Goal: Information Seeking & Learning: Check status

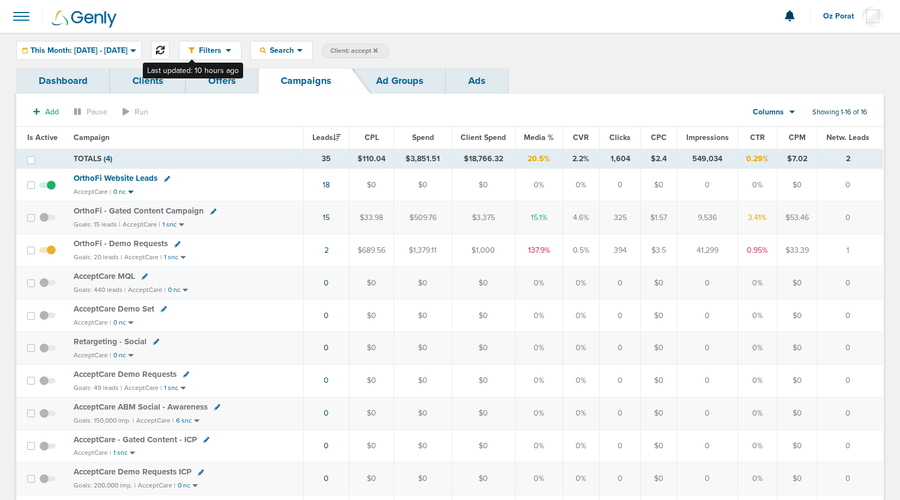
click at [165, 48] on icon at bounding box center [160, 50] width 9 height 9
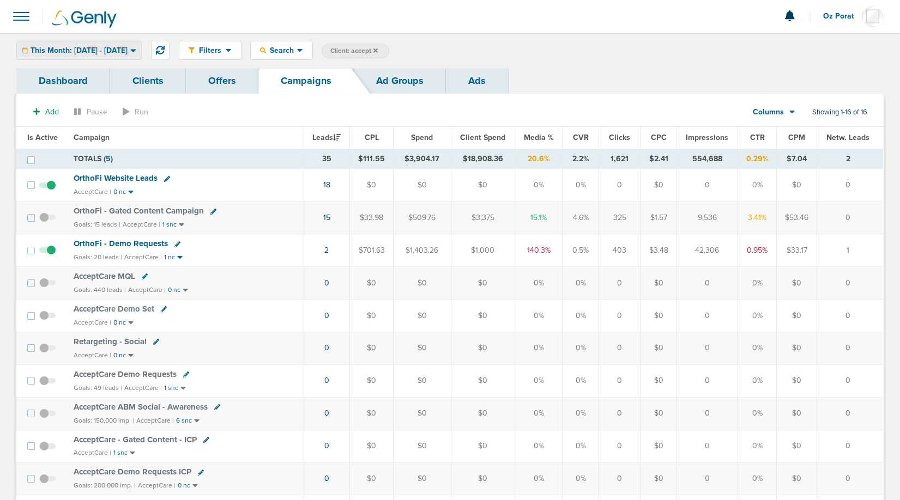
click at [128, 51] on span "This Month: [DATE] - [DATE]" at bounding box center [79, 51] width 97 height 8
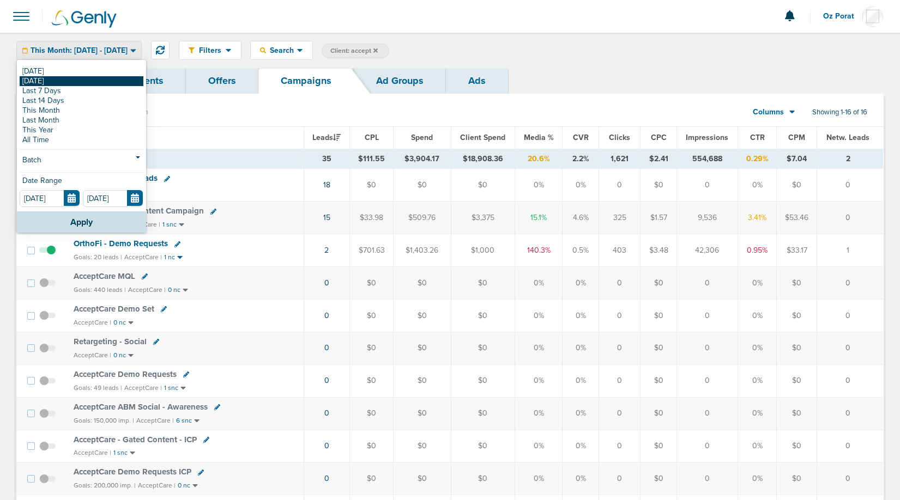
click at [98, 80] on link "[DATE]" at bounding box center [82, 81] width 124 height 10
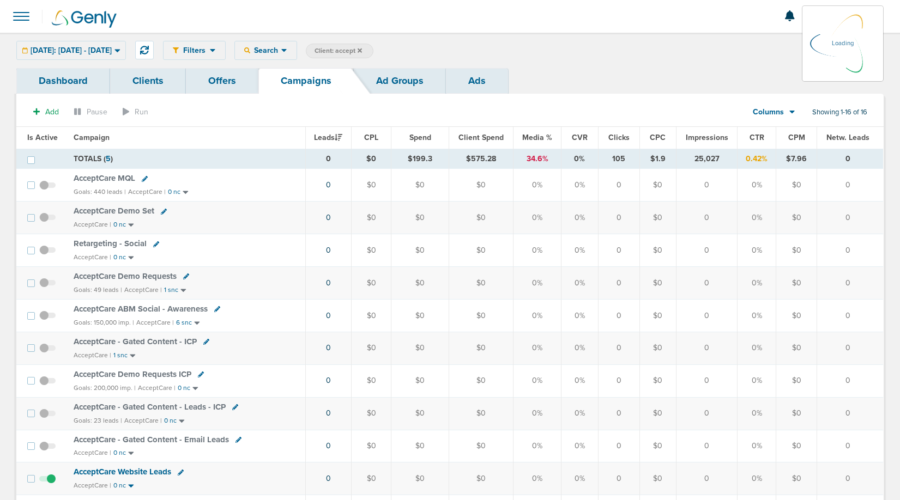
click at [362, 48] on icon at bounding box center [359, 50] width 4 height 7
click at [373, 46] on label "Client: accept" at bounding box center [340, 51] width 68 height 15
click at [362, 47] on icon at bounding box center [359, 50] width 4 height 7
click at [362, 48] on icon at bounding box center [359, 50] width 4 height 7
click at [362, 49] on icon at bounding box center [359, 50] width 4 height 4
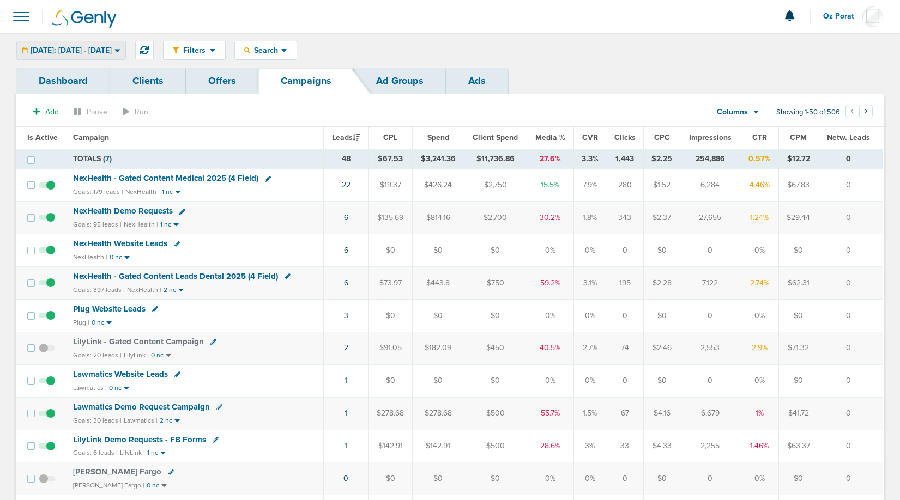
click at [83, 44] on div "[DATE]: [DATE] - [DATE]" at bounding box center [71, 50] width 108 height 18
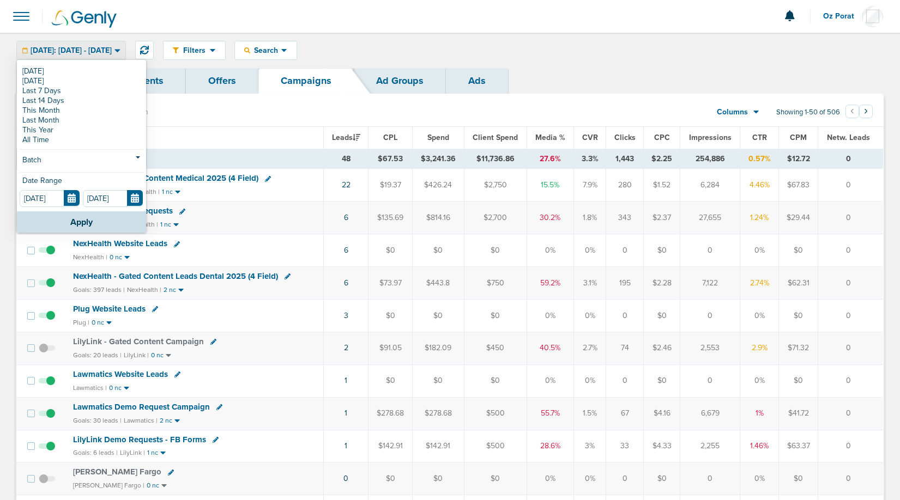
click at [37, 65] on div "[DATE] [DATE] Last 7 Days Last 14 Days This Month Last Month This Year All Time…" at bounding box center [81, 136] width 129 height 150
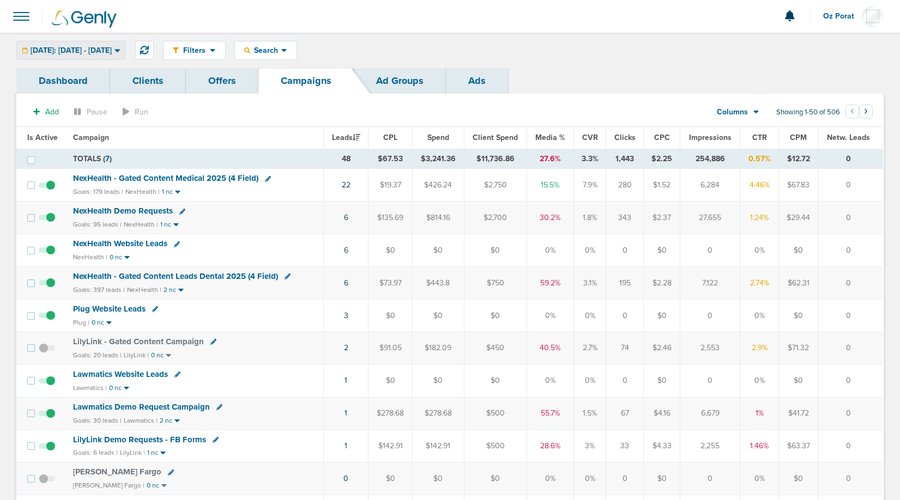
click at [79, 47] on span "[DATE]: [DATE] - [DATE]" at bounding box center [71, 51] width 81 height 8
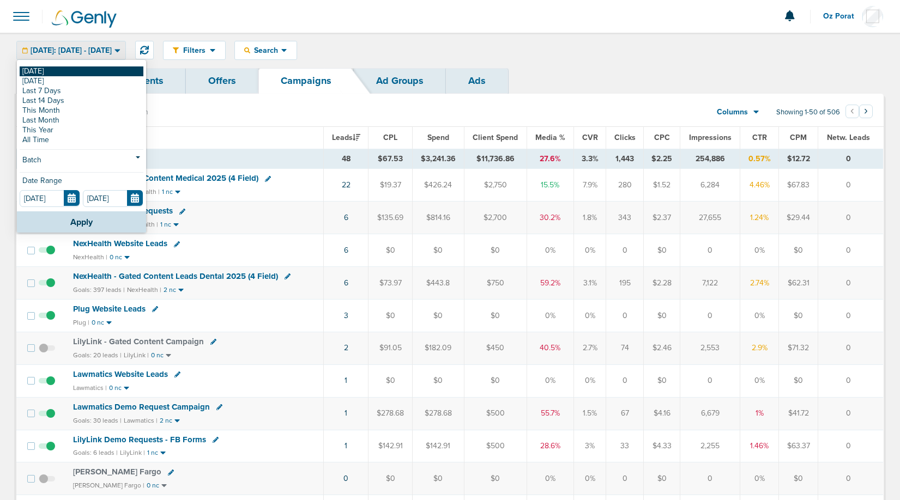
click at [44, 69] on link "[DATE]" at bounding box center [82, 71] width 124 height 10
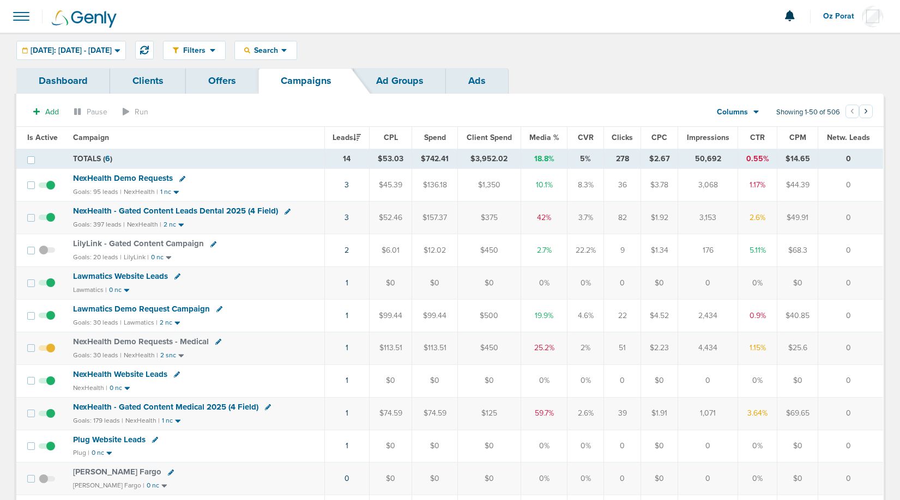
click at [16, 19] on span at bounding box center [21, 16] width 24 height 24
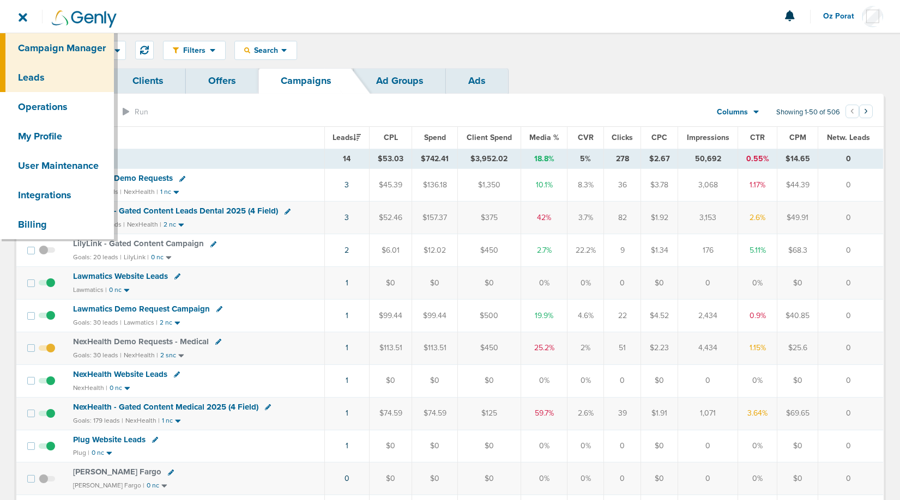
click at [38, 71] on link "Leads" at bounding box center [57, 77] width 114 height 29
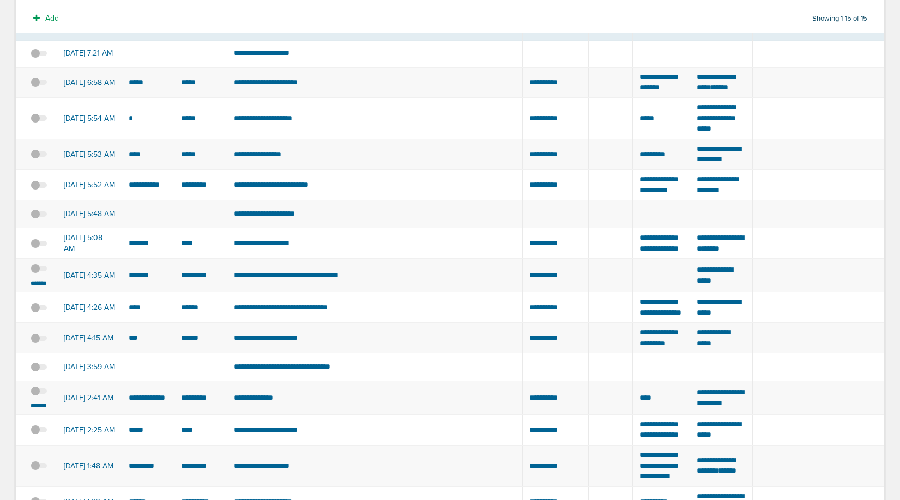
scroll to position [132, 0]
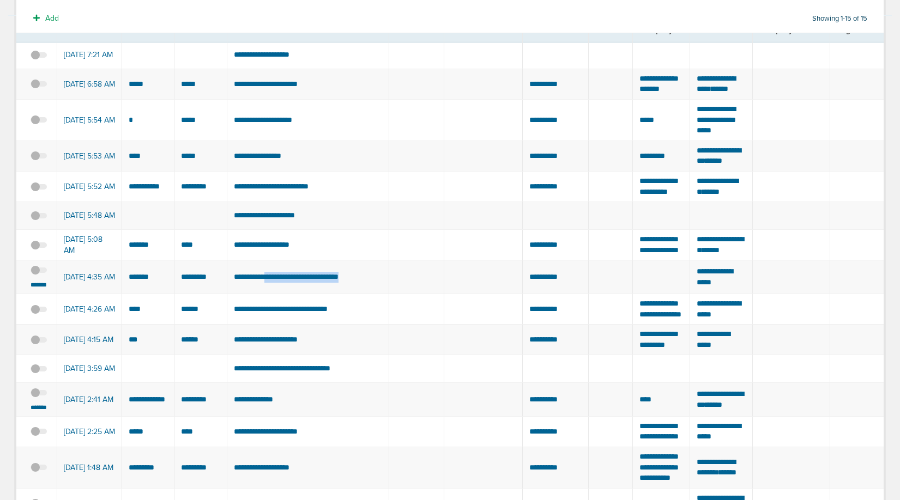
drag, startPoint x: 274, startPoint y: 324, endPoint x: 374, endPoint y: 327, distance: 99.8
click at [374, 294] on td "**********" at bounding box center [308, 277] width 162 height 34
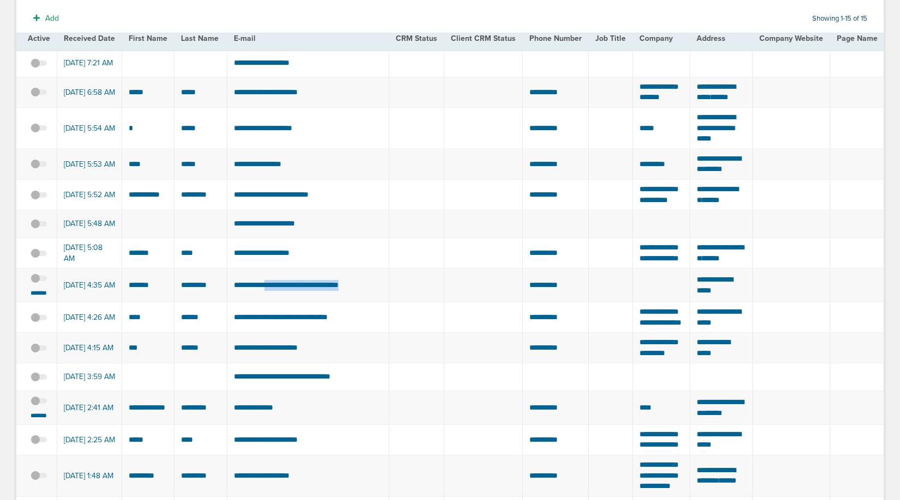
scroll to position [0, 0]
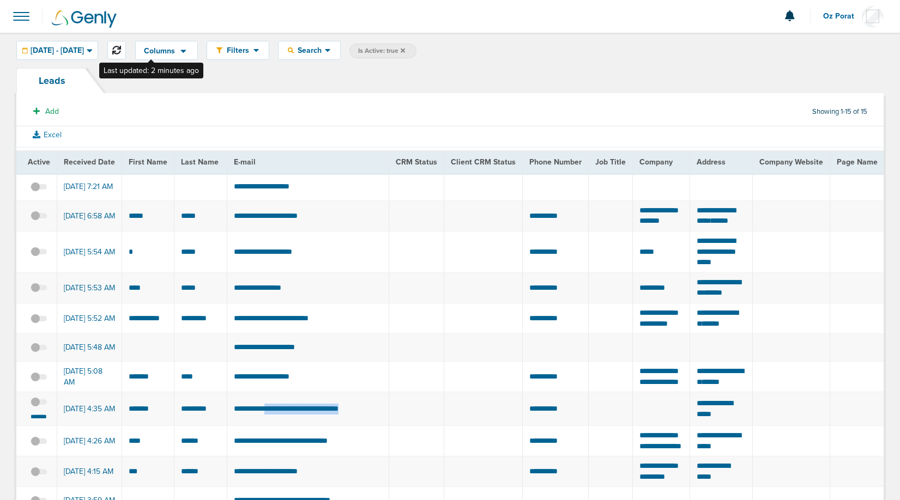
click at [121, 50] on icon at bounding box center [116, 50] width 9 height 9
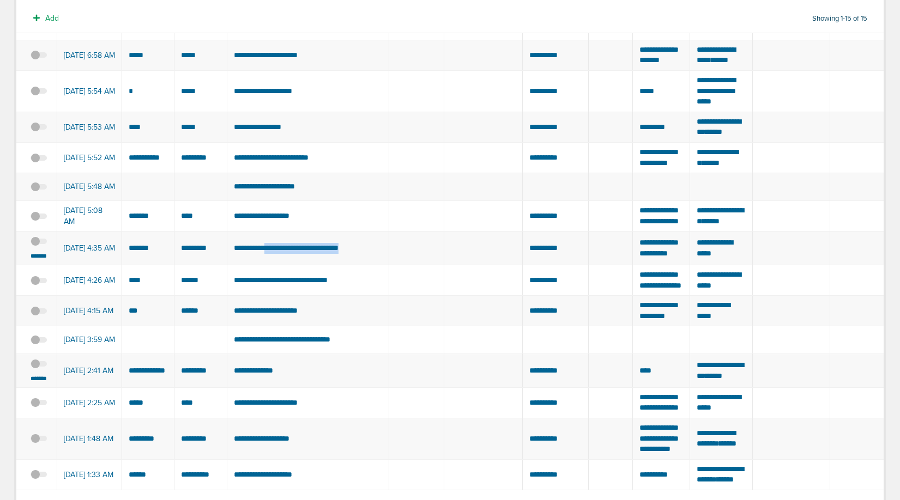
scroll to position [162, 0]
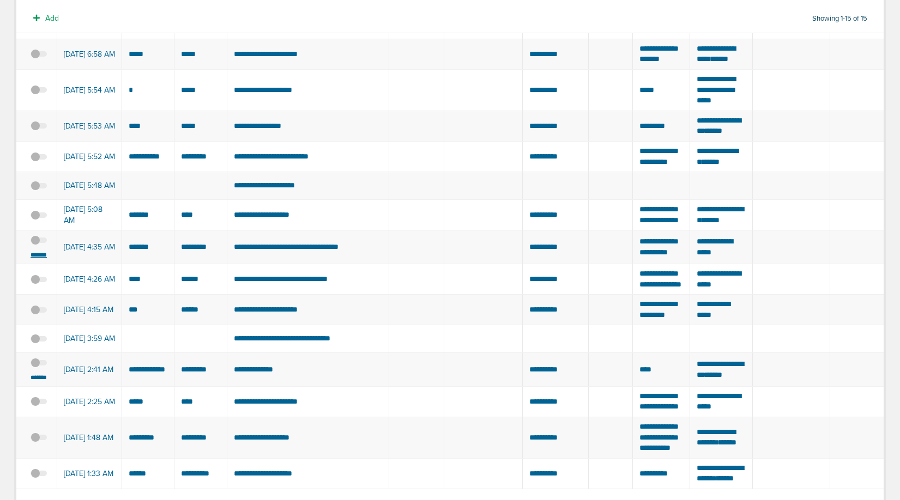
click at [35, 259] on small "*******" at bounding box center [38, 255] width 23 height 9
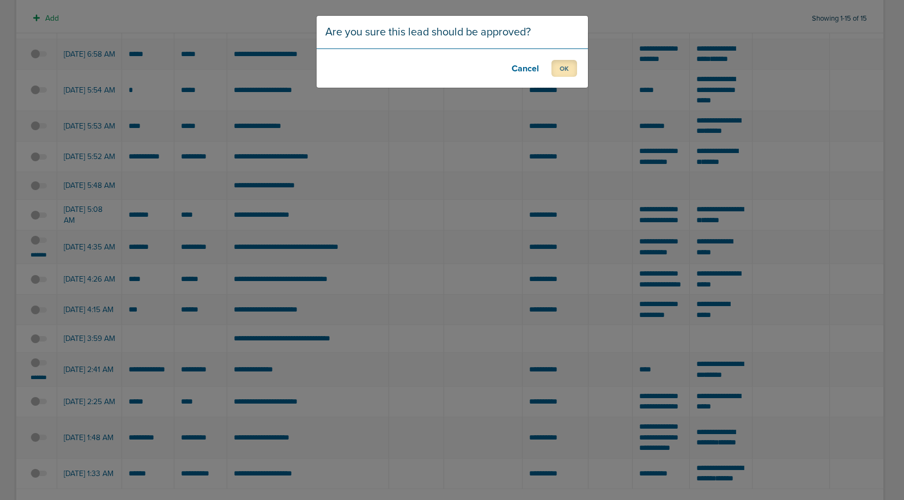
click at [569, 70] on button "OK" at bounding box center [564, 68] width 26 height 17
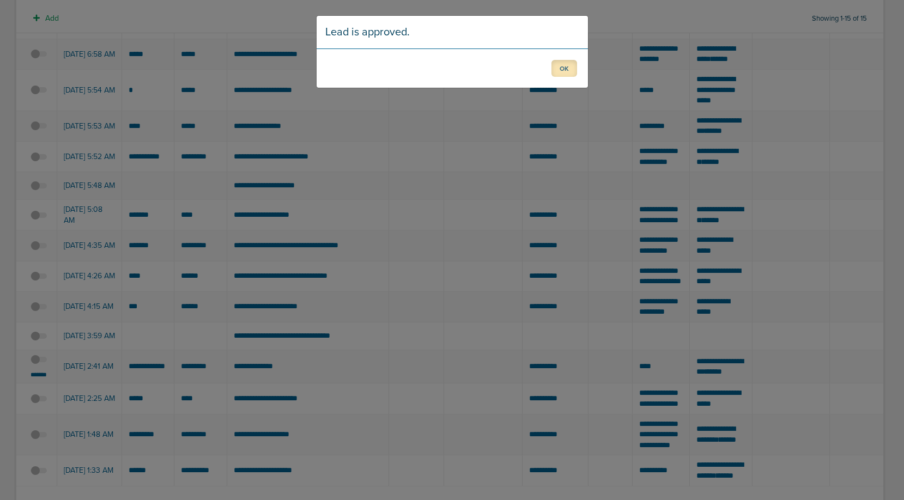
click at [562, 67] on button "OK" at bounding box center [564, 68] width 26 height 17
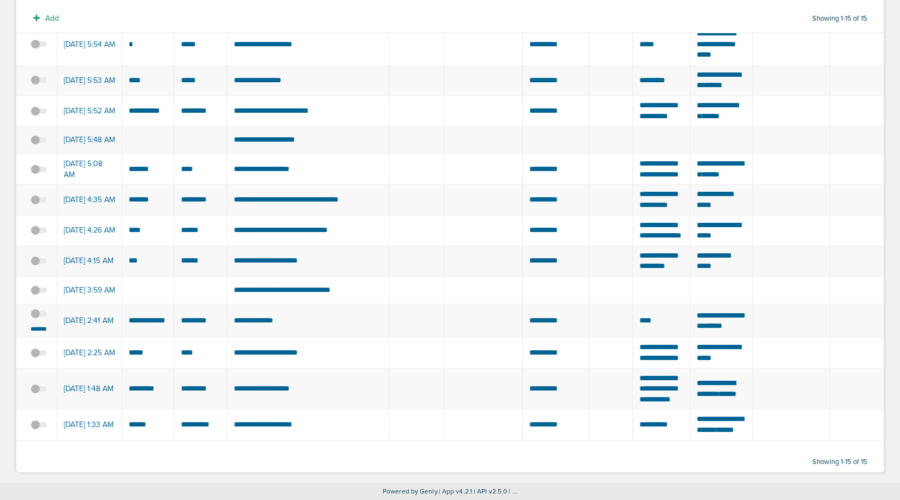
scroll to position [272, 0]
drag, startPoint x: 126, startPoint y: 325, endPoint x: 204, endPoint y: 340, distance: 79.4
click at [39, 319] on span at bounding box center [39, 319] width 16 height 0
click at [39, 316] on input "checkbox" at bounding box center [39, 316] width 0 height 0
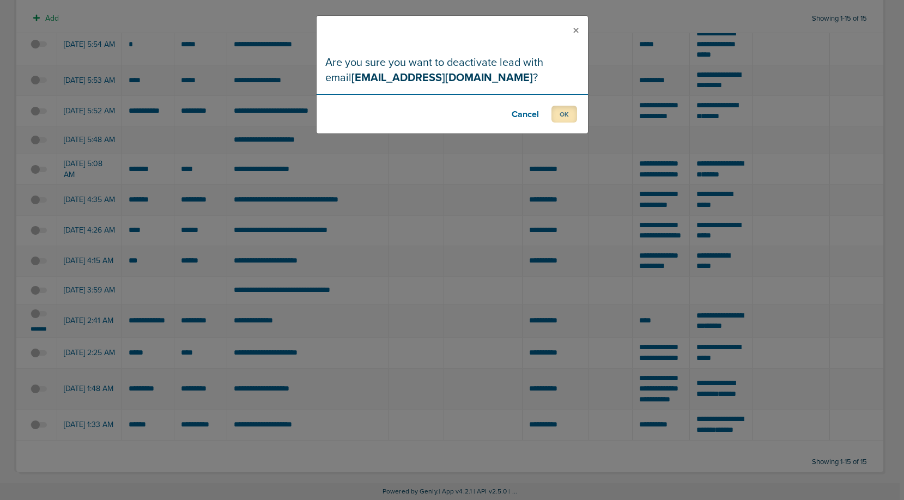
click at [563, 117] on button "OK" at bounding box center [564, 114] width 26 height 17
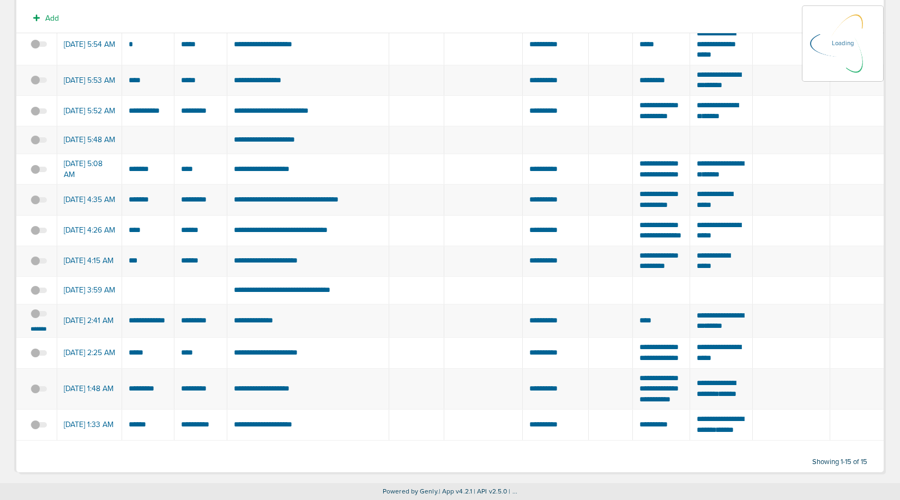
click at [257, 336] on td "**********" at bounding box center [308, 321] width 162 height 34
copy tr "*****"
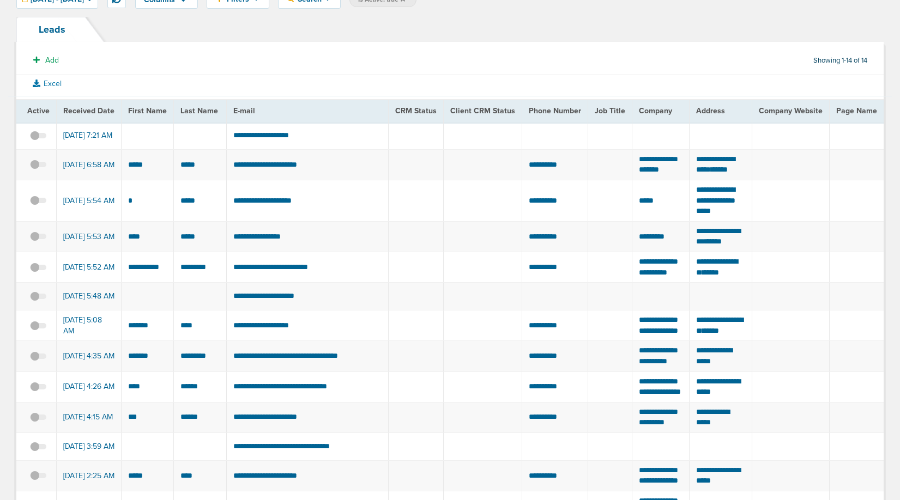
scroll to position [0, 0]
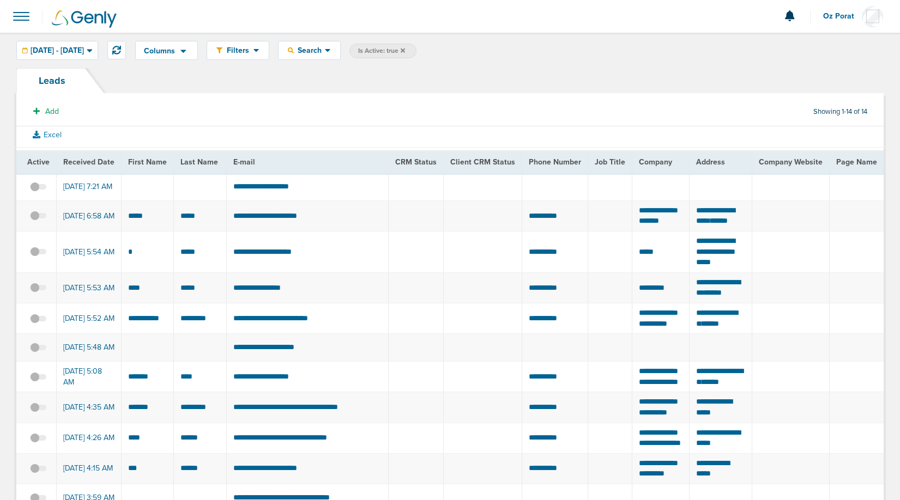
click at [405, 49] on icon at bounding box center [402, 50] width 4 height 4
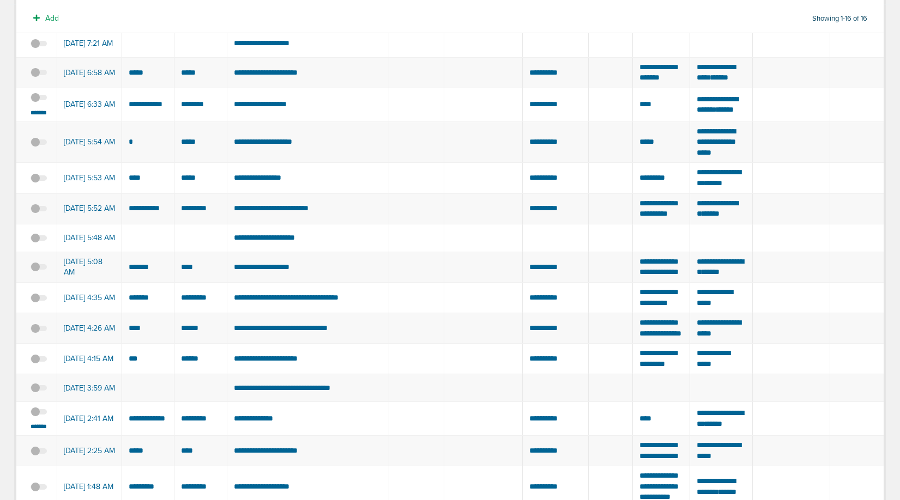
scroll to position [145, 0]
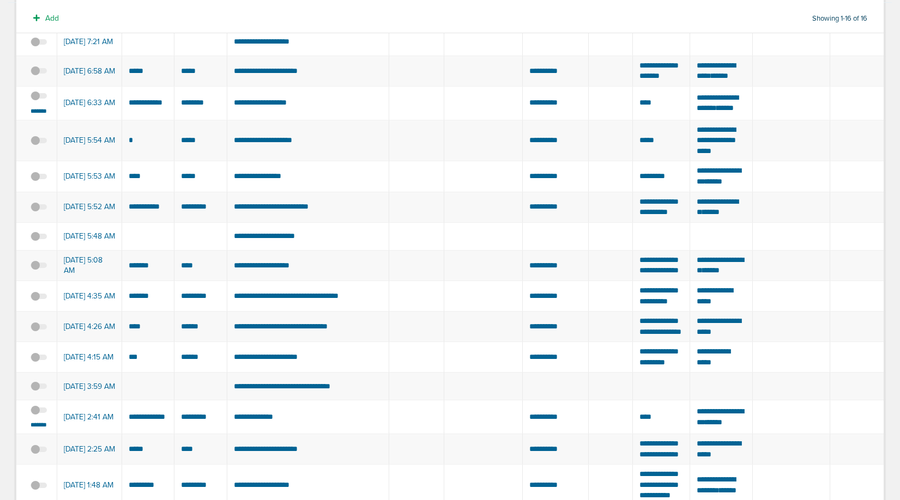
click at [254, 120] on td "**********" at bounding box center [308, 103] width 162 height 34
copy tr "**********"
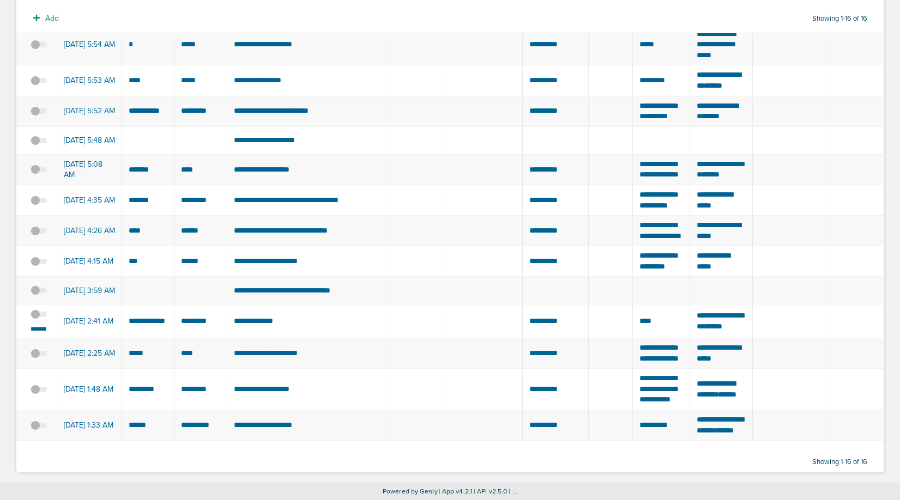
scroll to position [386, 0]
click at [241, 305] on td "**********" at bounding box center [308, 322] width 162 height 34
copy tr "*****"
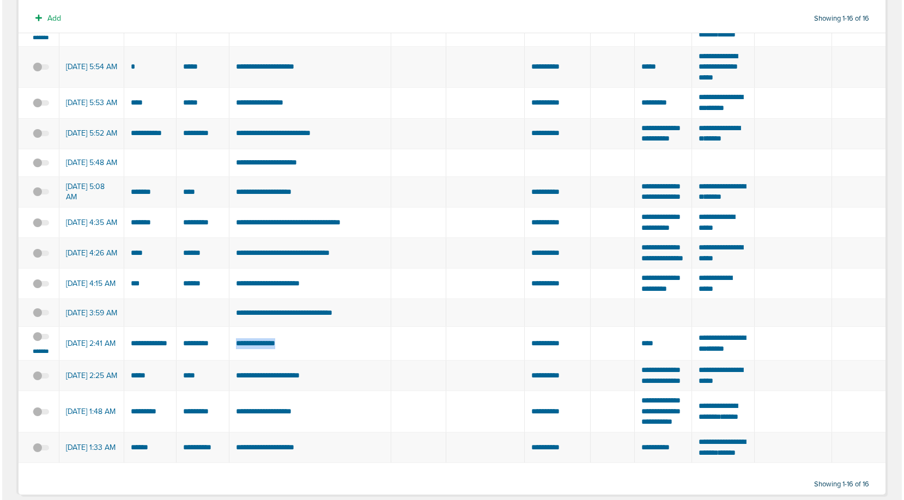
scroll to position [0, 0]
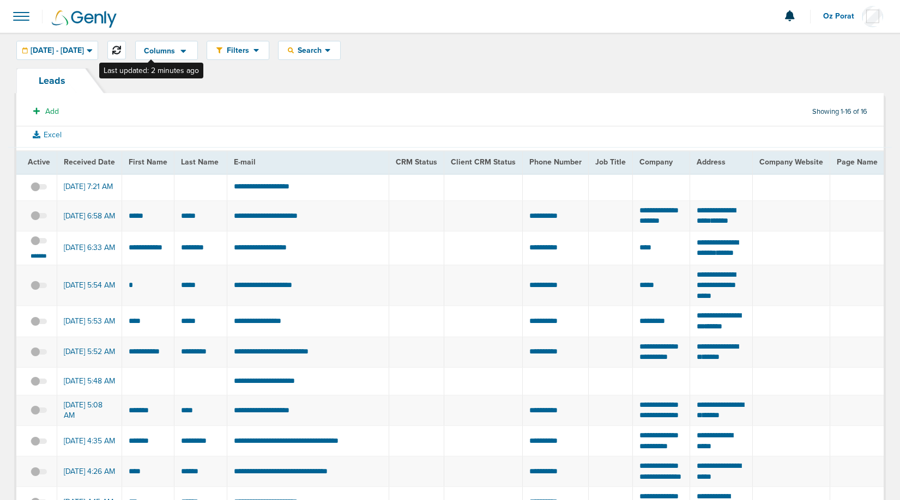
click at [126, 50] on button at bounding box center [116, 50] width 19 height 19
click at [17, 11] on span at bounding box center [21, 16] width 24 height 24
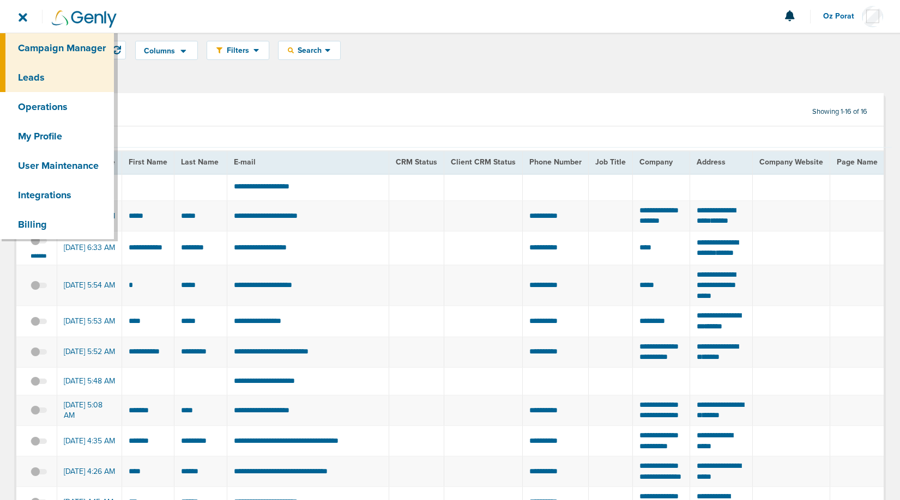
click at [50, 46] on link "Campaign Manager" at bounding box center [57, 47] width 114 height 29
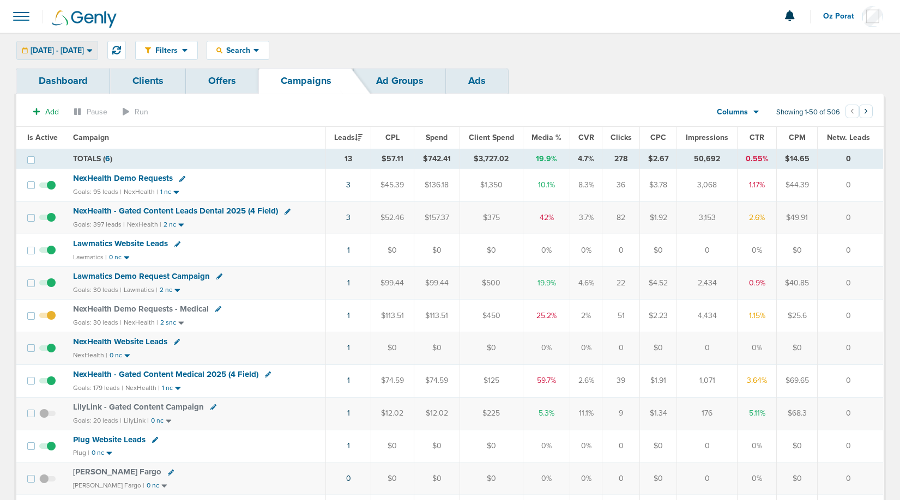
click at [84, 52] on span "[DATE] - [DATE]" at bounding box center [57, 51] width 53 height 8
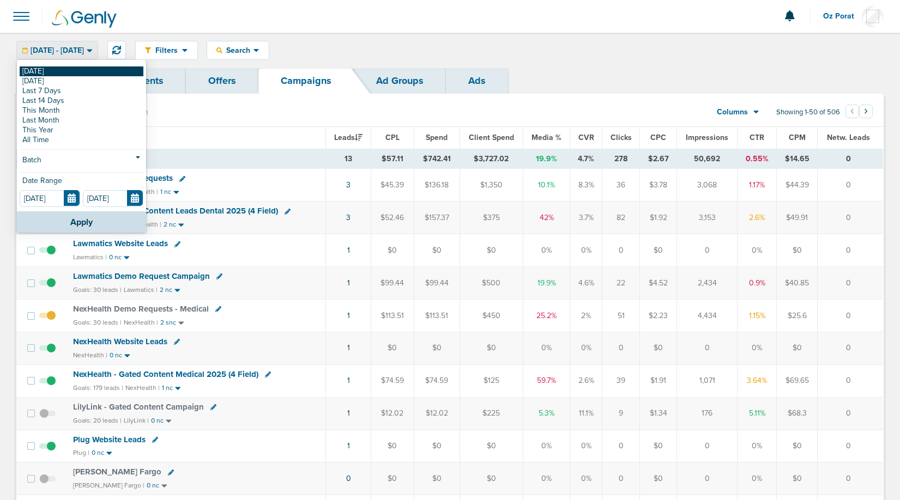
click at [60, 75] on link "[DATE]" at bounding box center [82, 71] width 124 height 10
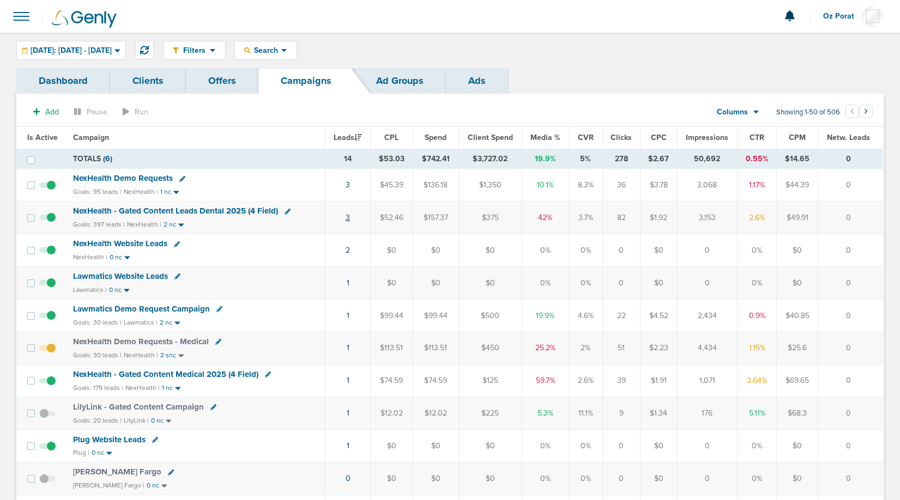
click at [350, 216] on link "3" at bounding box center [347, 217] width 4 height 9
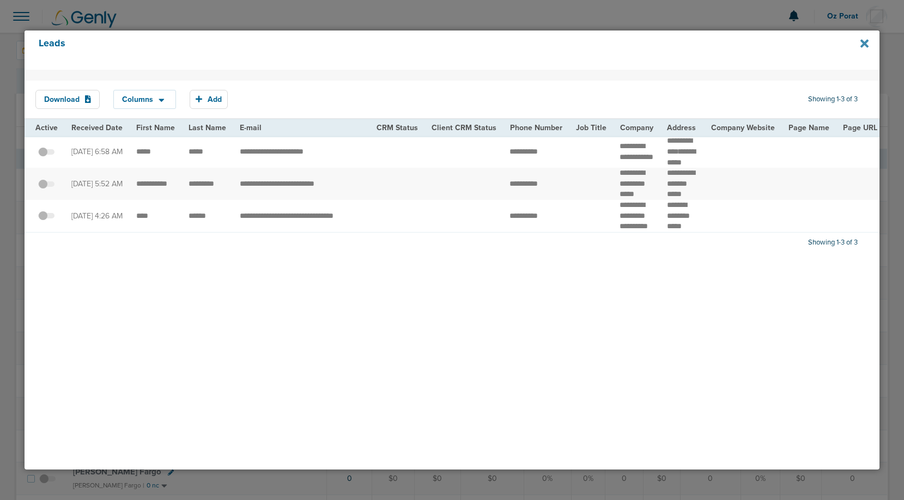
click at [865, 45] on icon at bounding box center [864, 43] width 8 height 8
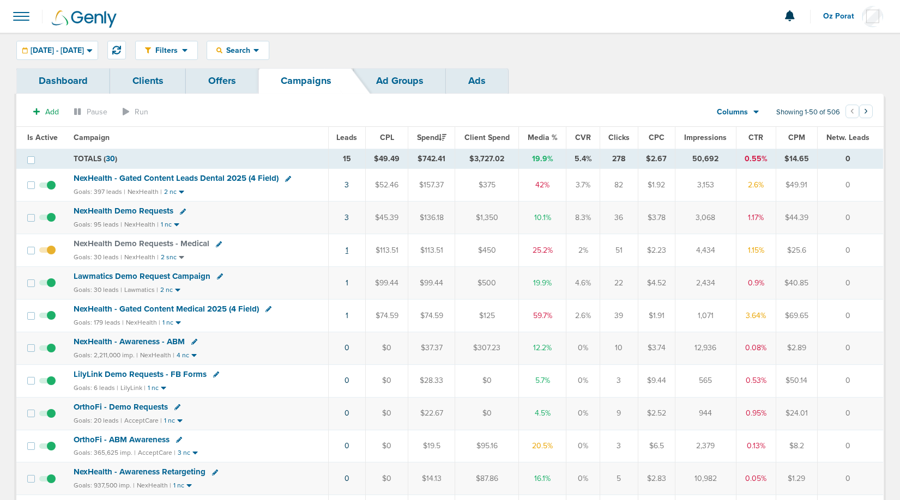
click at [347, 248] on link "1" at bounding box center [346, 250] width 3 height 9
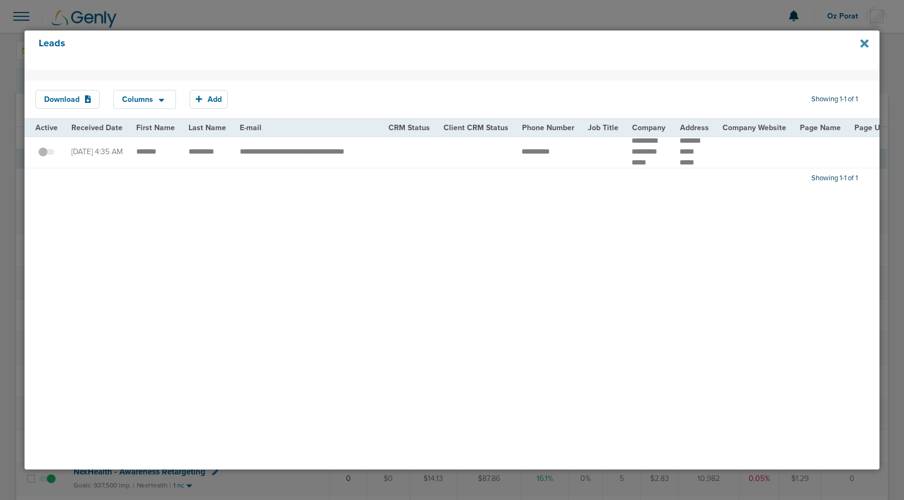
click at [864, 43] on icon at bounding box center [864, 43] width 8 height 8
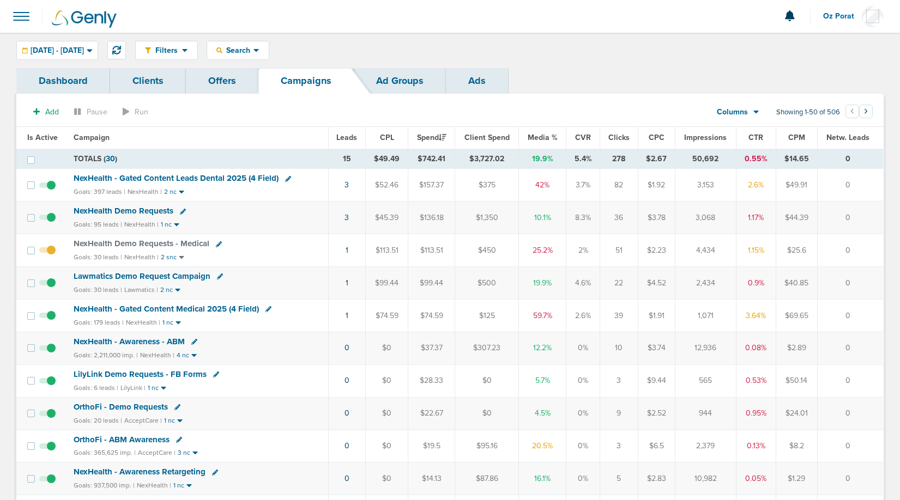
click at [16, 6] on span at bounding box center [21, 16] width 24 height 24
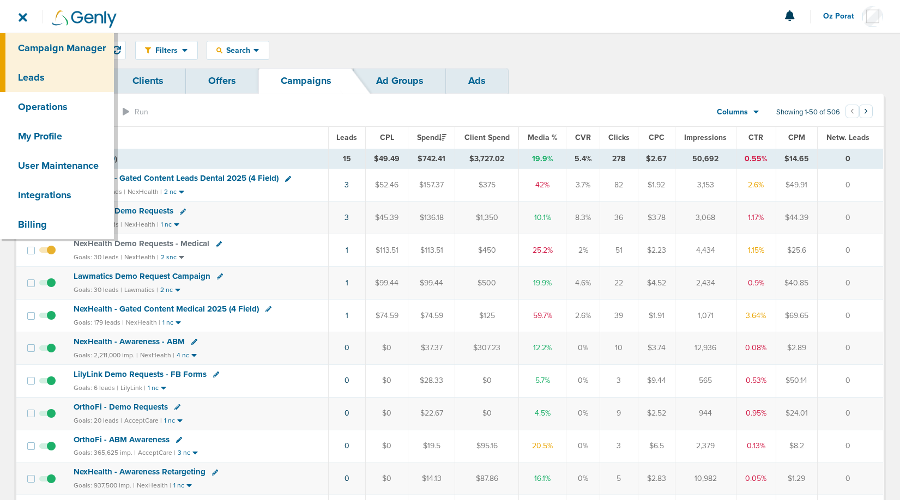
click at [41, 82] on link "Leads" at bounding box center [57, 77] width 114 height 29
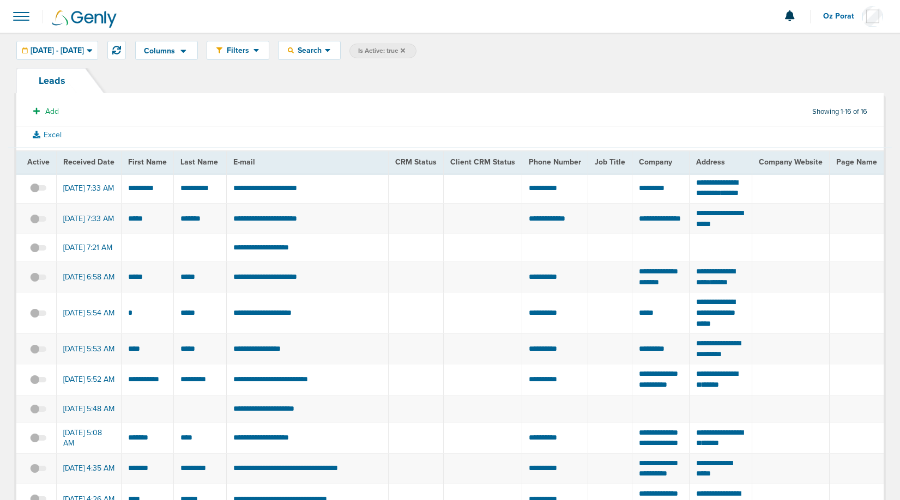
click at [17, 14] on span at bounding box center [21, 16] width 24 height 24
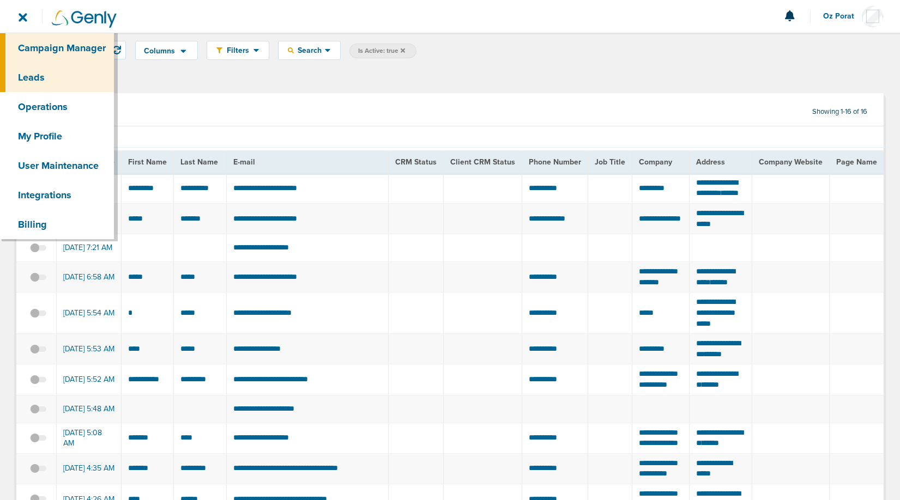
click at [37, 48] on link "Campaign Manager" at bounding box center [57, 47] width 114 height 29
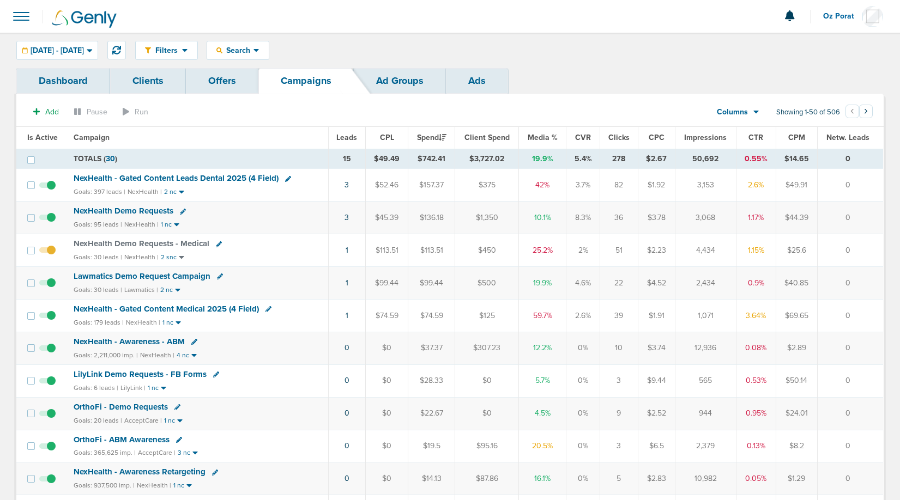
click at [352, 138] on span "Leads" at bounding box center [346, 137] width 21 height 9
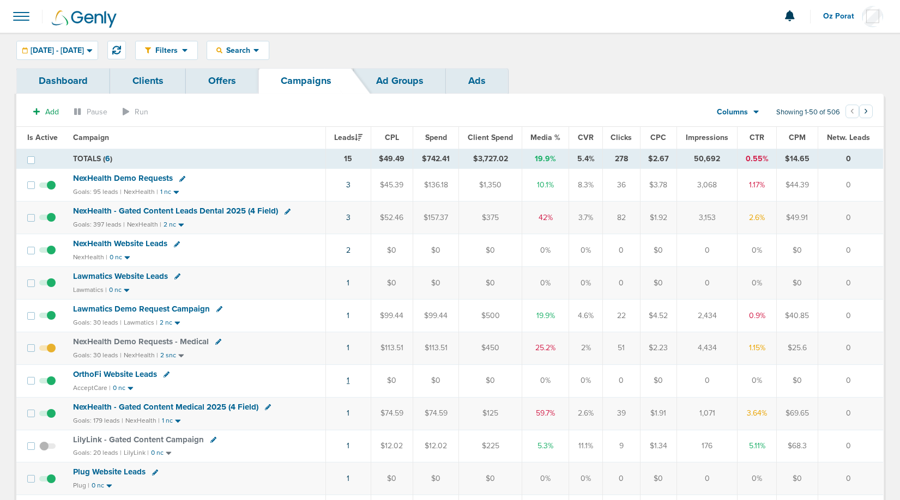
click at [349, 380] on link "1" at bounding box center [348, 380] width 3 height 9
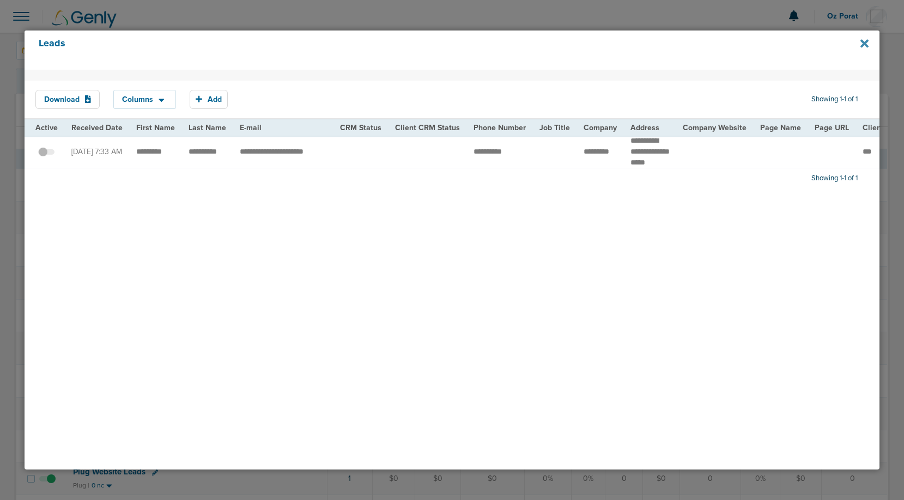
click at [863, 40] on icon at bounding box center [864, 44] width 8 height 12
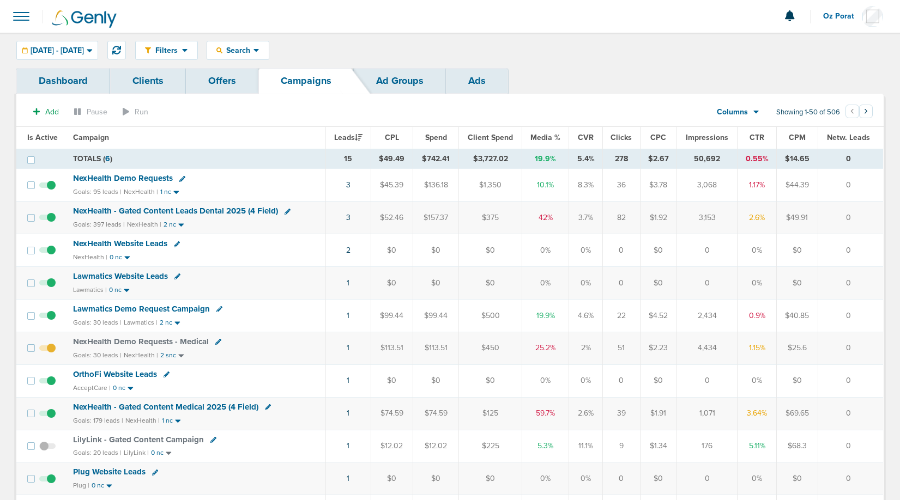
click at [139, 180] on span "NexHealth Demo Requests" at bounding box center [123, 178] width 100 height 10
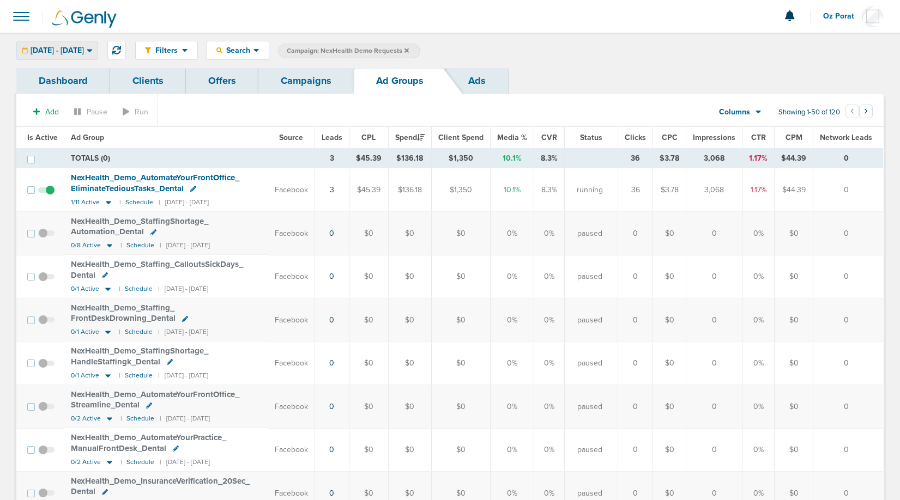
click at [84, 50] on span "[DATE] - [DATE]" at bounding box center [57, 51] width 53 height 8
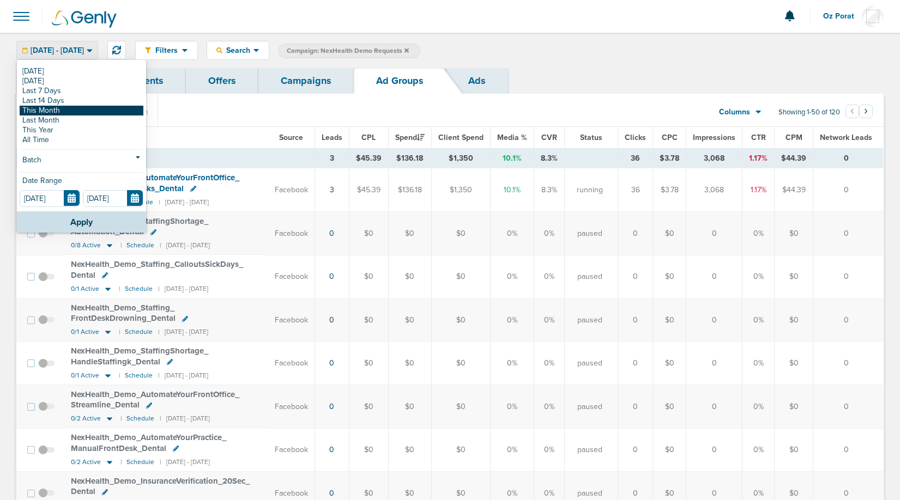
click at [64, 108] on link "This Month" at bounding box center [82, 111] width 124 height 10
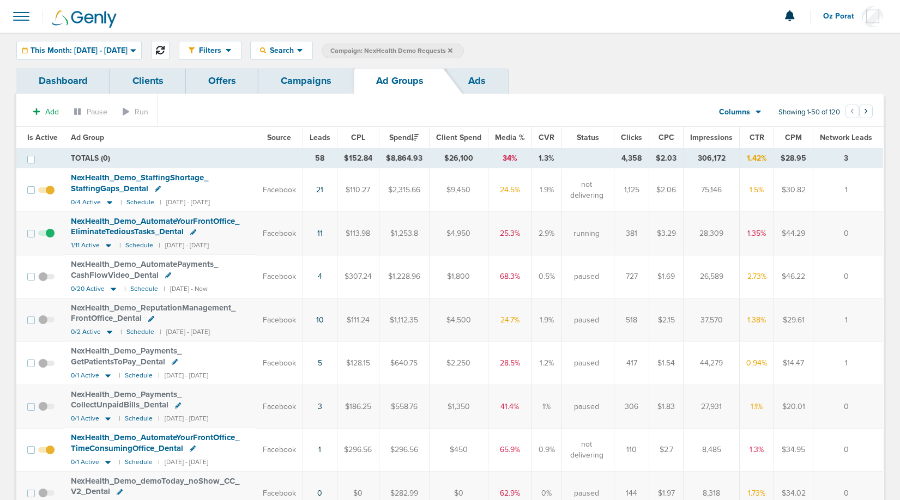
click at [193, 51] on body "Notifications You have no unread notifications Oz Porat Profile Sign Out Campai…" at bounding box center [450, 250] width 900 height 500
click at [90, 53] on span "This Month: [DATE] - [DATE]" at bounding box center [79, 51] width 97 height 8
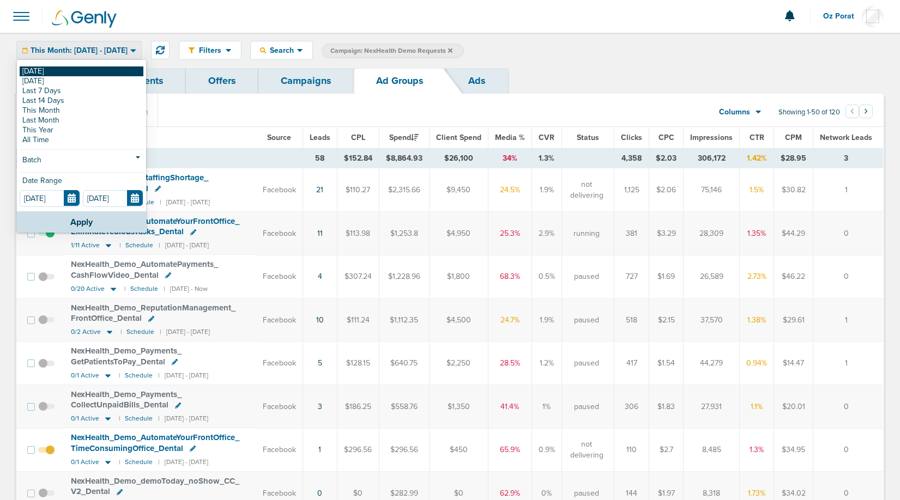
click at [58, 71] on link "[DATE]" at bounding box center [82, 71] width 124 height 10
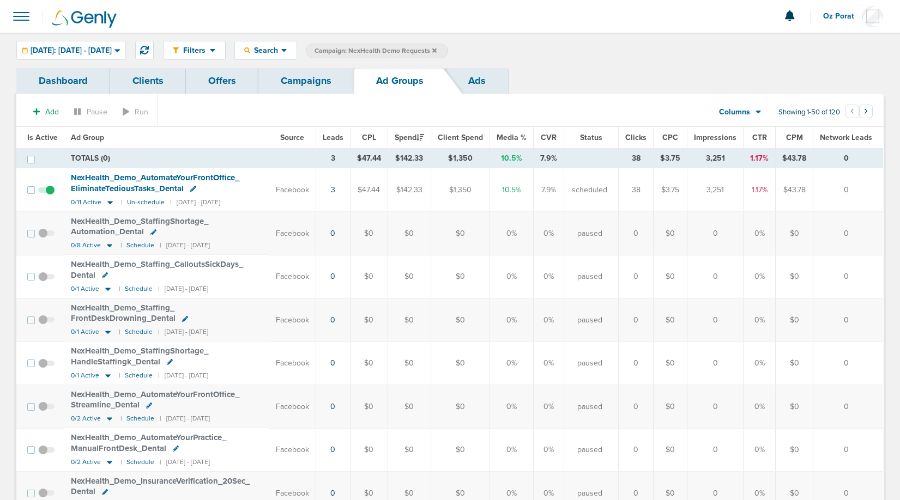
click at [293, 87] on link "Campaigns" at bounding box center [305, 81] width 95 height 26
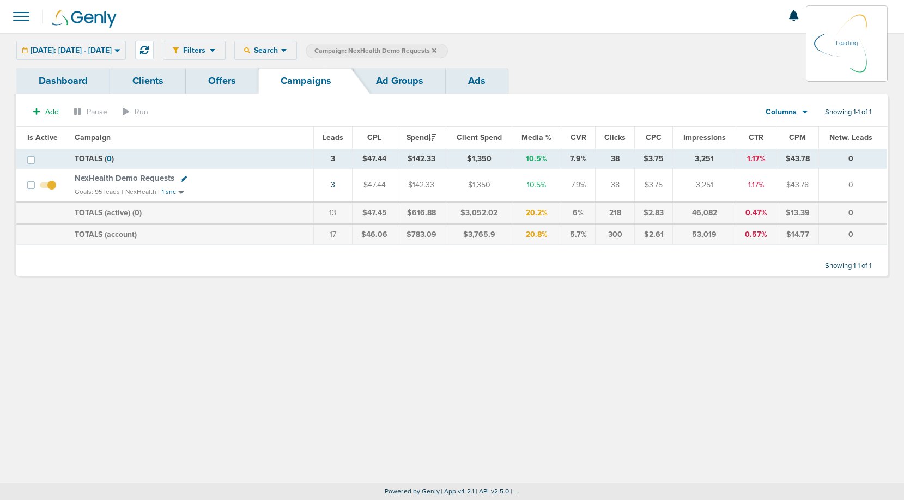
click at [436, 47] on icon at bounding box center [434, 50] width 4 height 7
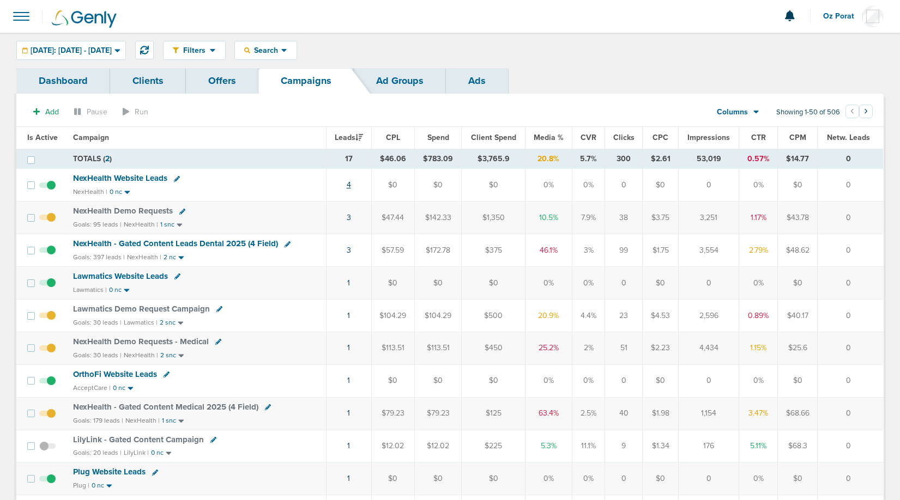
click at [350, 181] on link "4" at bounding box center [349, 184] width 4 height 9
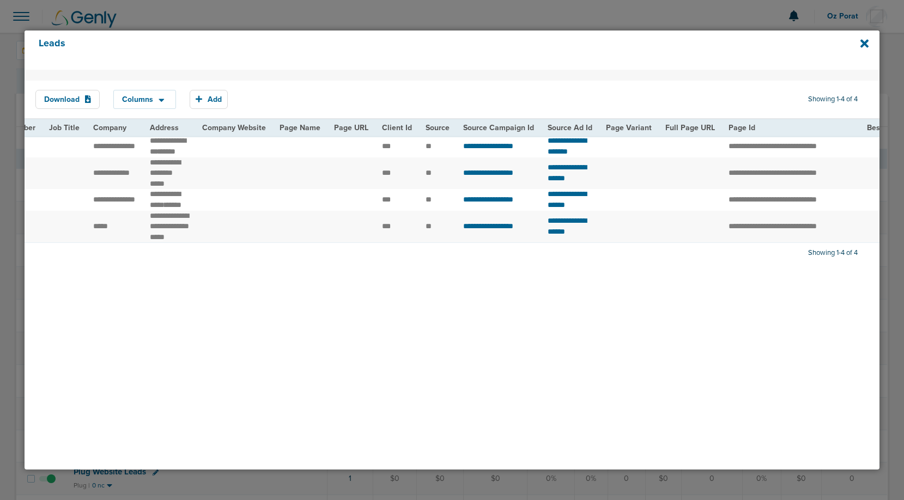
scroll to position [0, 507]
click at [864, 42] on icon at bounding box center [864, 43] width 8 height 8
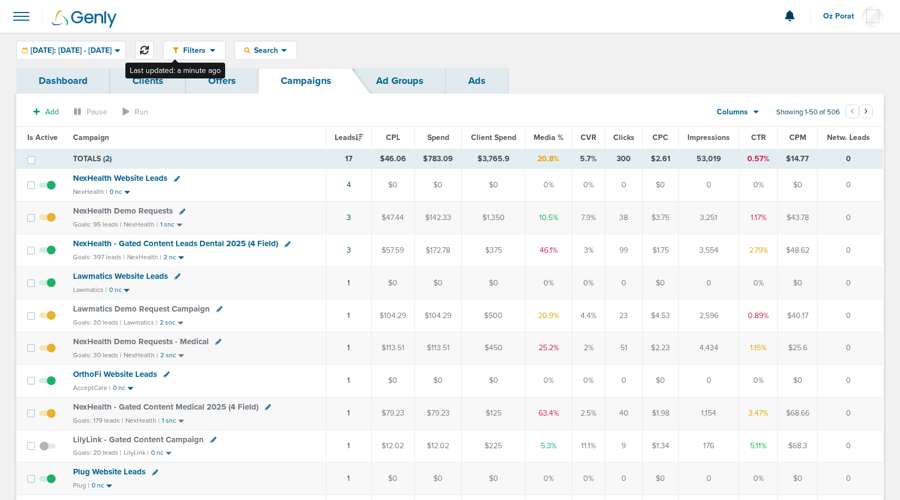
click at [149, 54] on icon at bounding box center [144, 50] width 9 height 9
click at [149, 48] on icon at bounding box center [144, 50] width 9 height 9
click at [296, 56] on div "Search" at bounding box center [266, 50] width 62 height 18
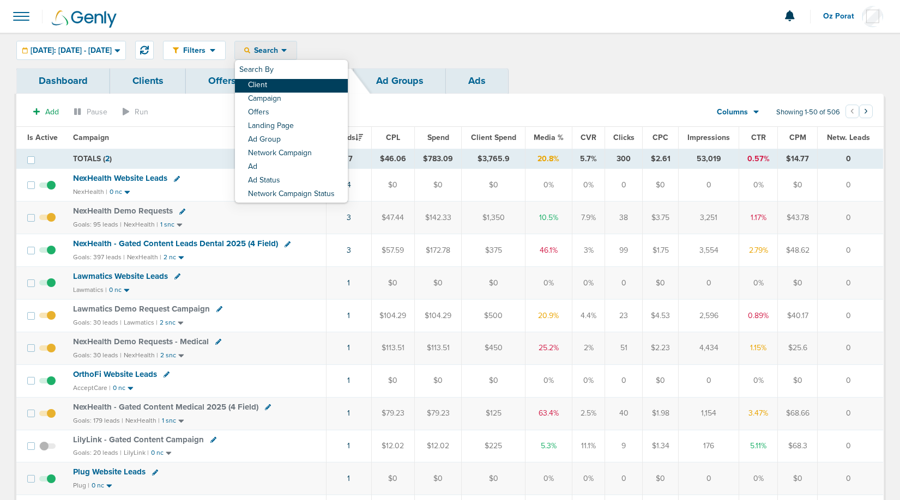
click at [306, 88] on link "Client" at bounding box center [291, 86] width 113 height 14
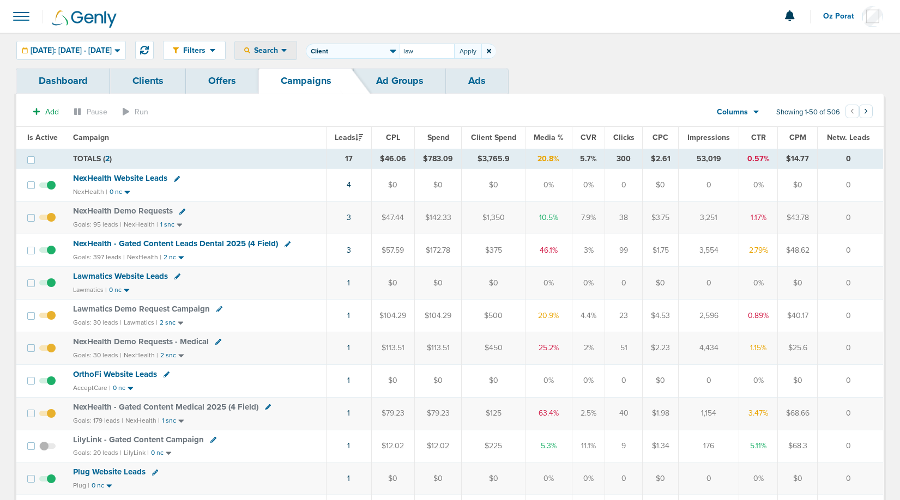
type input "law"
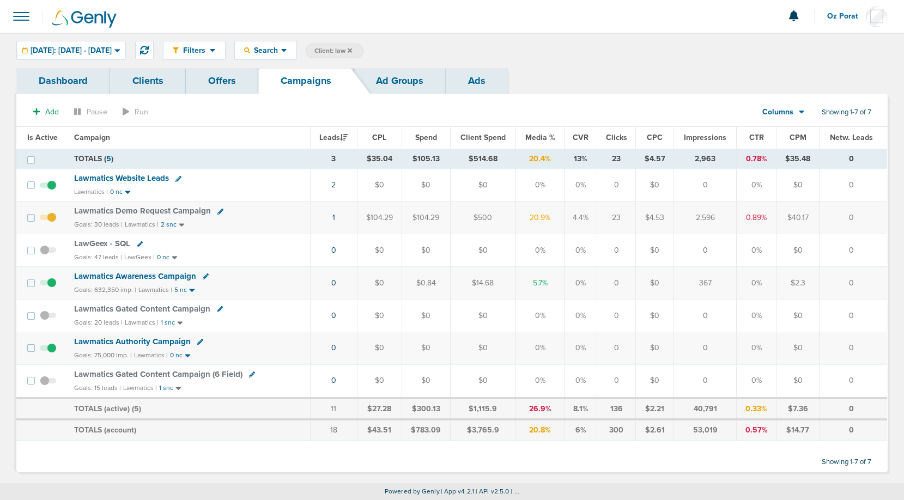
click at [147, 179] on span "Lawmatics Website Leads" at bounding box center [121, 178] width 95 height 10
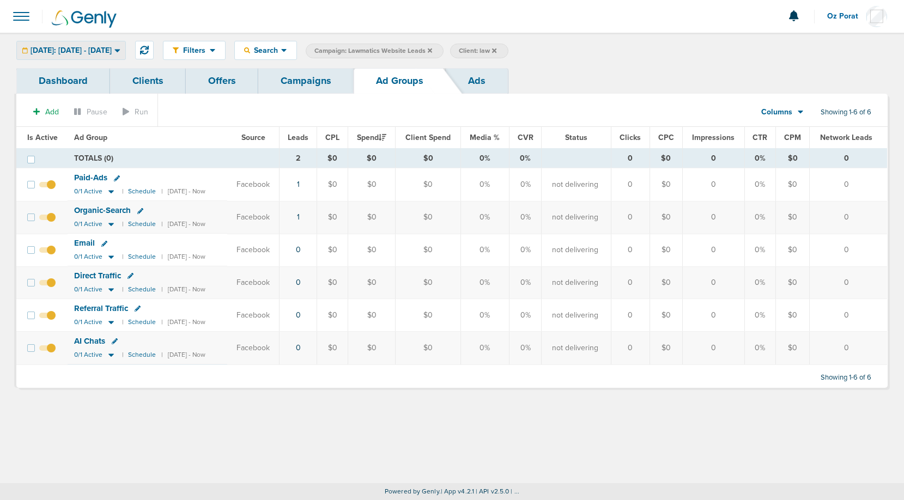
click at [99, 47] on span "[DATE]: [DATE] - [DATE]" at bounding box center [71, 51] width 81 height 8
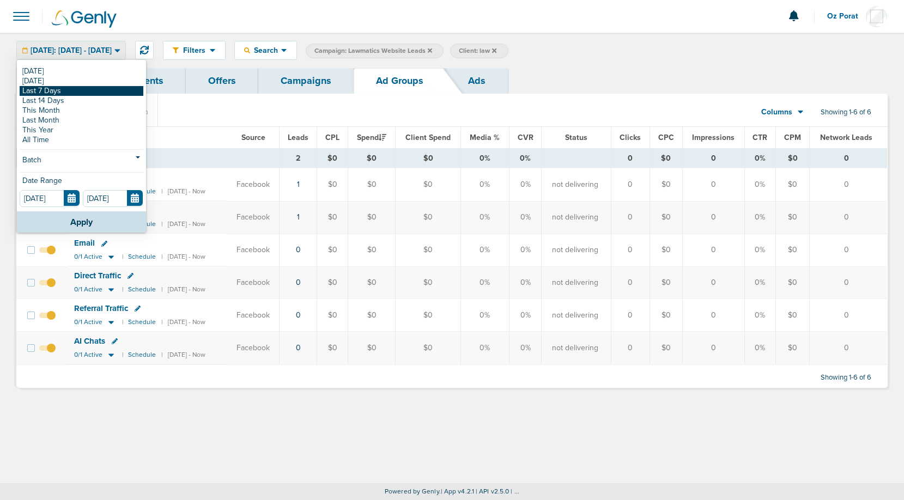
click at [70, 93] on link "Last 7 Days" at bounding box center [82, 91] width 124 height 10
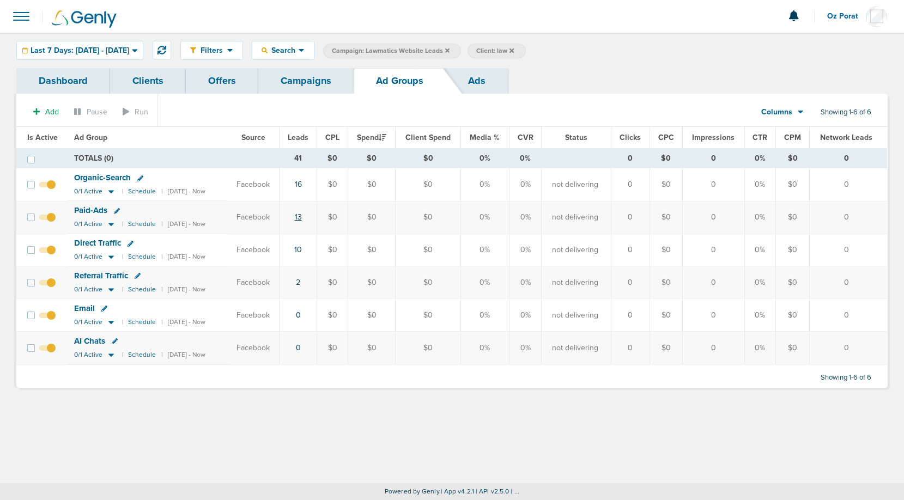
click at [302, 217] on link "13" at bounding box center [298, 217] width 7 height 9
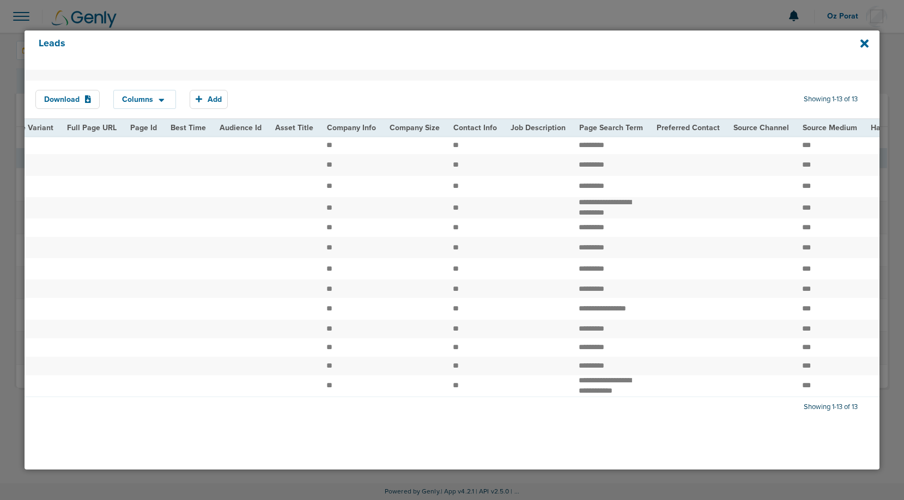
scroll to position [0, 1100]
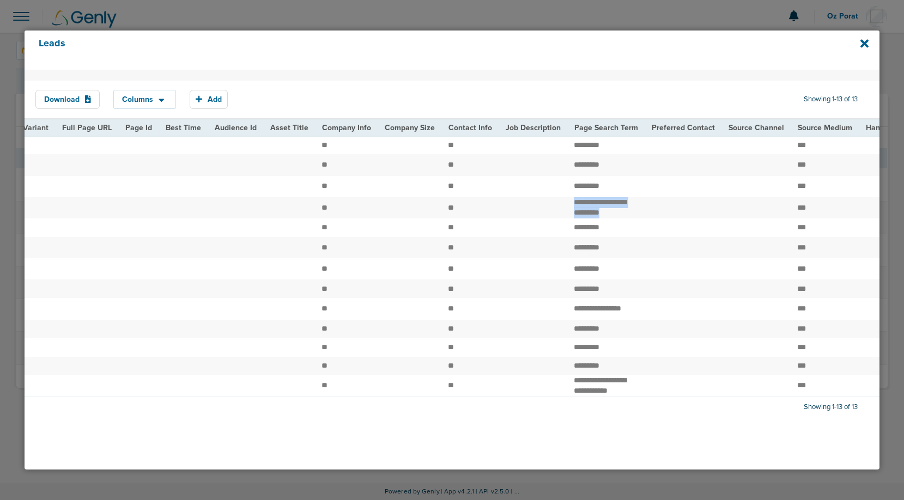
drag, startPoint x: 550, startPoint y: 206, endPoint x: 597, endPoint y: 217, distance: 48.8
click at [597, 217] on td "**********" at bounding box center [605, 207] width 77 height 21
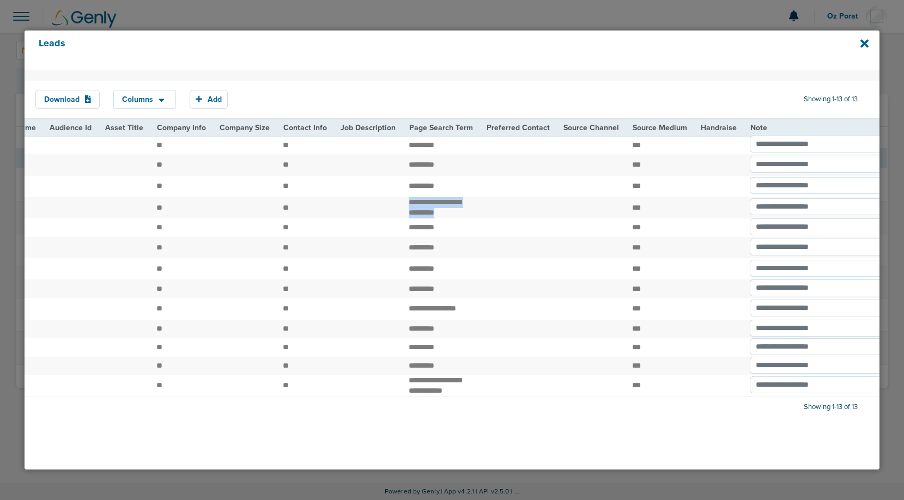
scroll to position [0, 1265]
click at [863, 43] on icon at bounding box center [864, 43] width 8 height 8
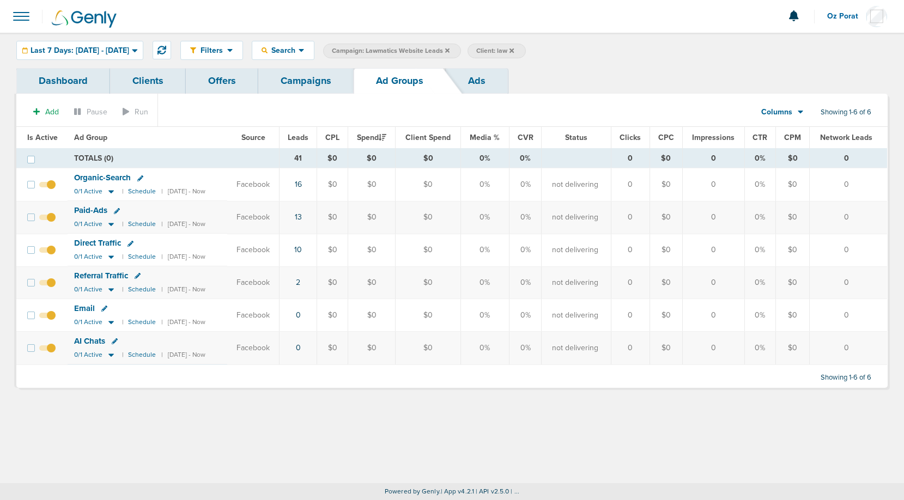
click at [799, 113] on icon at bounding box center [801, 111] width 6 height 9
click at [789, 142] on link "Sales Performance" at bounding box center [806, 145] width 109 height 14
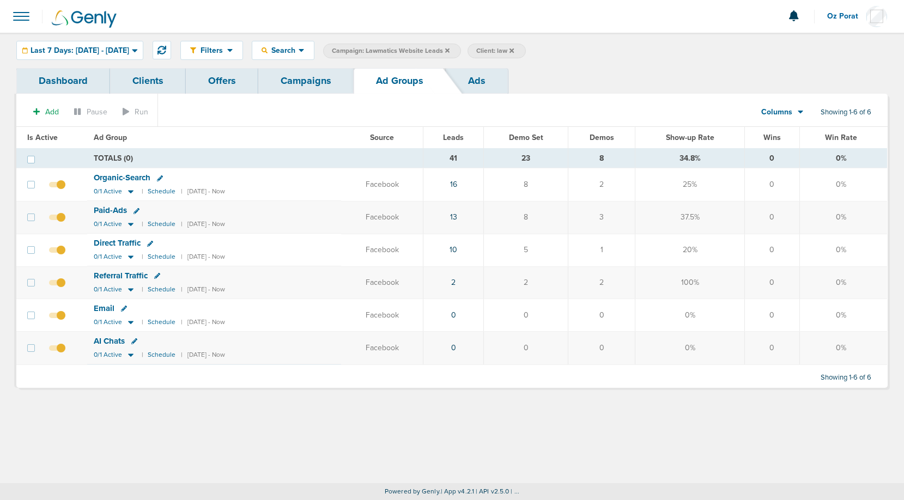
click at [315, 74] on link "Campaigns" at bounding box center [305, 81] width 95 height 26
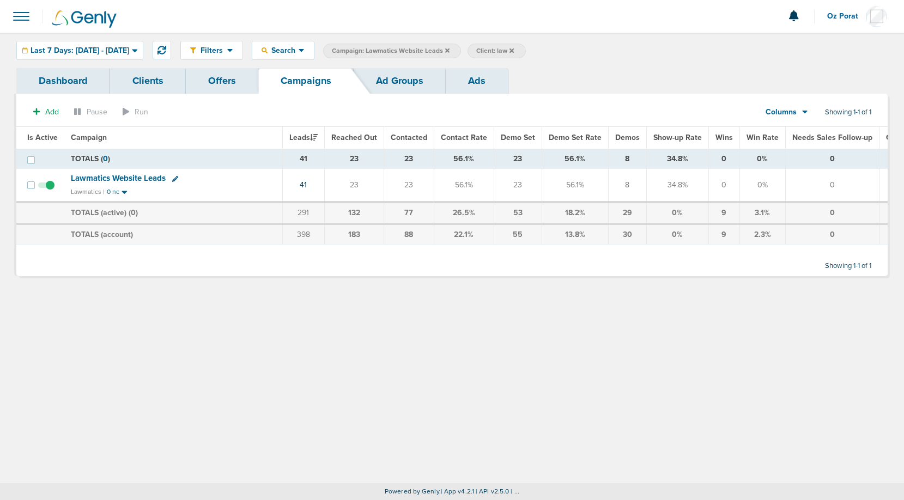
click at [450, 48] on icon at bounding box center [447, 50] width 4 height 7
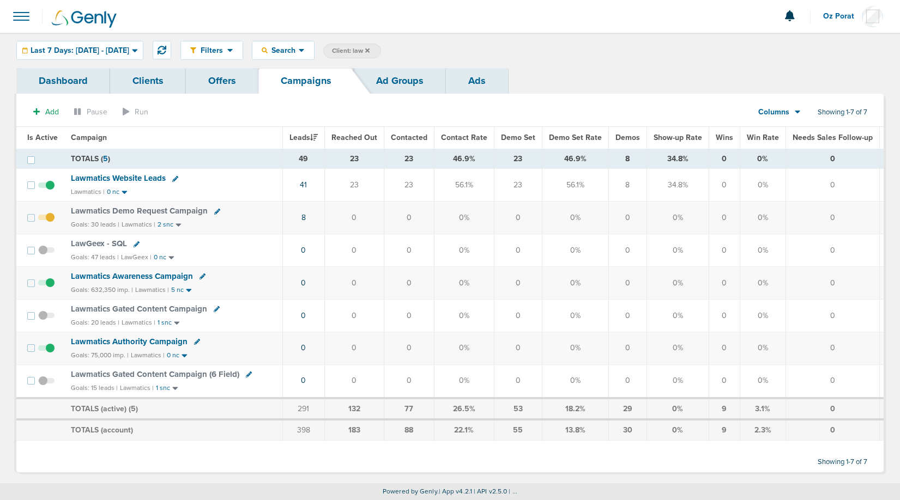
click at [785, 110] on span "Columns" at bounding box center [773, 112] width 31 height 11
click at [678, 58] on div "Filters Active Only Settings Status Active Inactive Objectives MQL SQL Traffic …" at bounding box center [531, 50] width 703 height 19
click at [118, 50] on span "Last 7 Days: 09.15.2025 - 09.22.2025" at bounding box center [80, 51] width 99 height 8
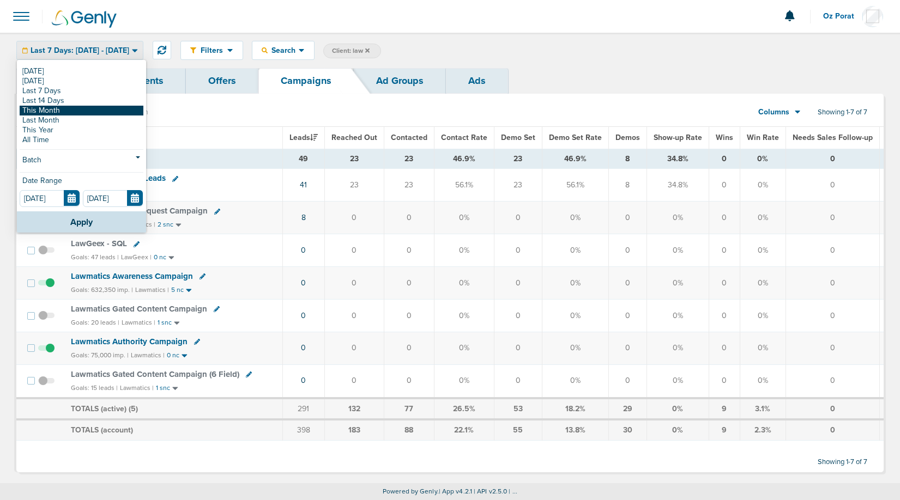
click at [95, 109] on link "This Month" at bounding box center [82, 111] width 124 height 10
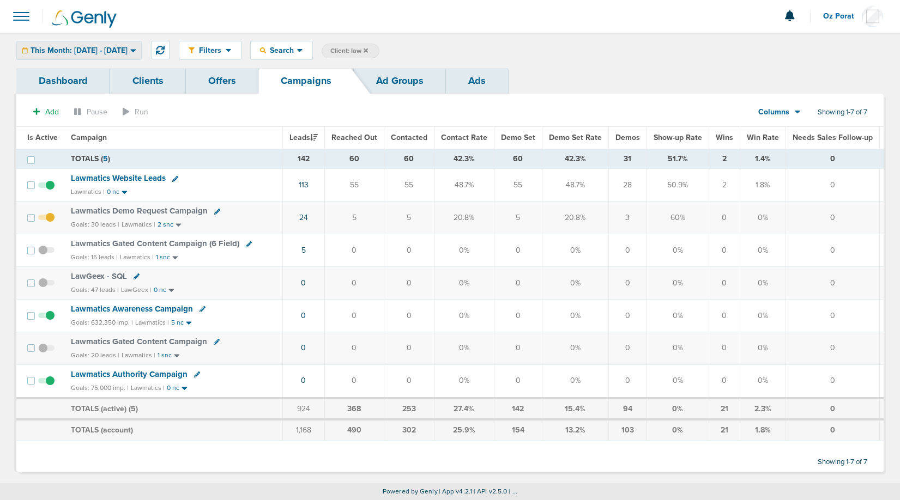
click at [125, 41] on div "This Month: [DATE] - [DATE]" at bounding box center [79, 50] width 124 height 18
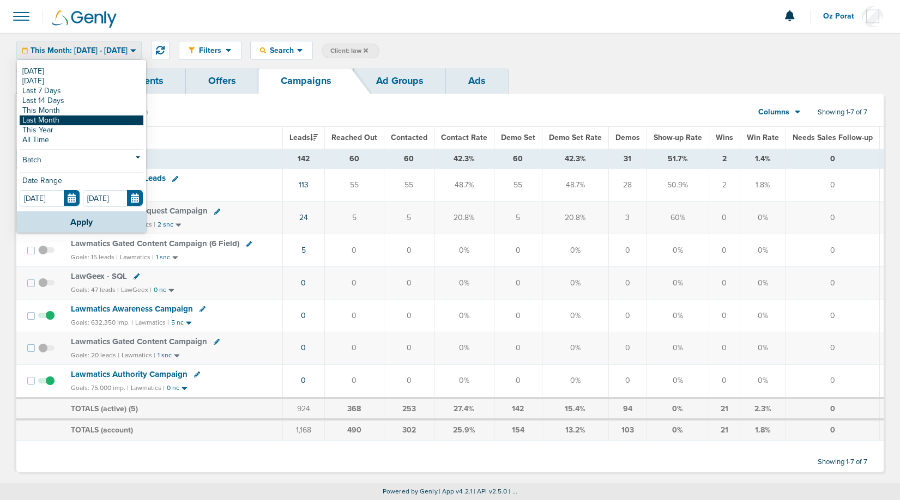
click at [79, 121] on link "Last Month" at bounding box center [82, 121] width 124 height 10
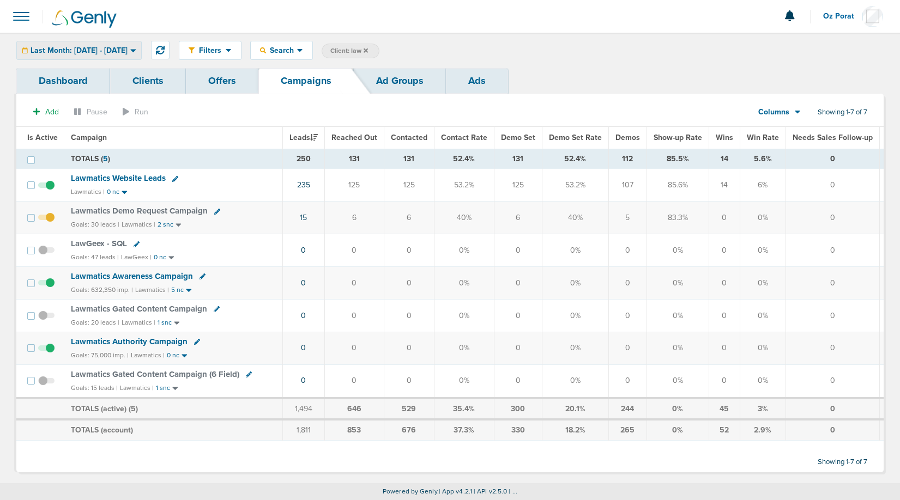
click at [128, 50] on span "Last Month: 08.01.2025 - 08.31.2025" at bounding box center [79, 51] width 97 height 8
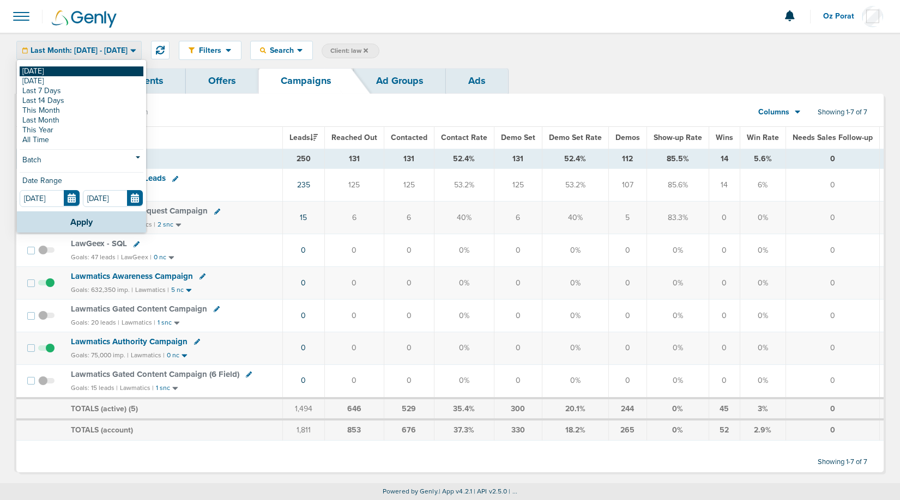
click at [73, 71] on link "[DATE]" at bounding box center [82, 71] width 124 height 10
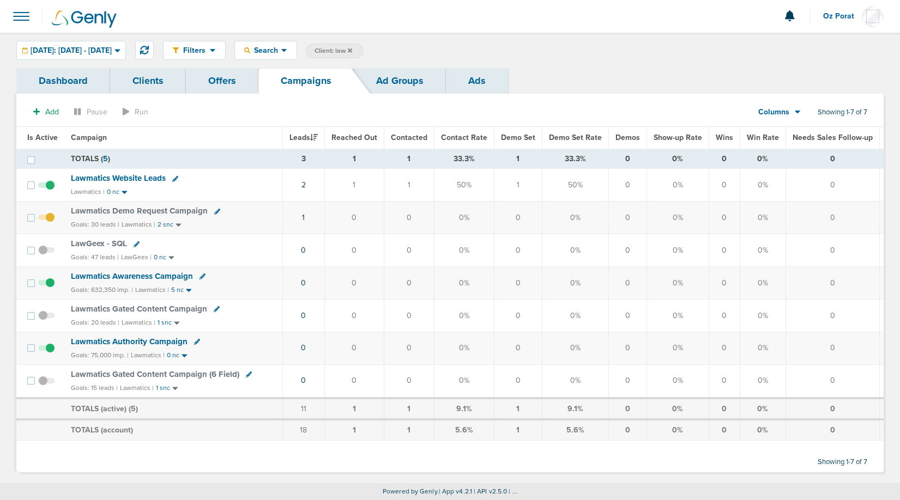
click at [352, 47] on icon at bounding box center [350, 50] width 4 height 7
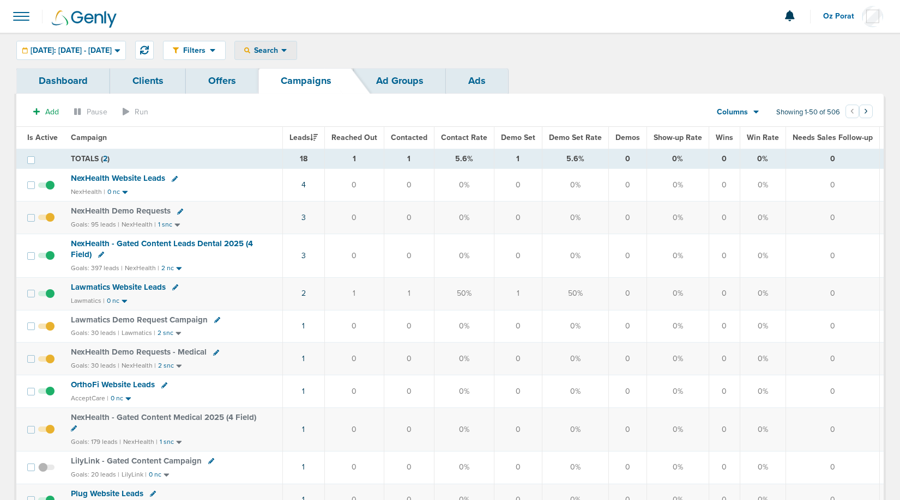
click at [281, 52] on span "Search" at bounding box center [265, 50] width 31 height 9
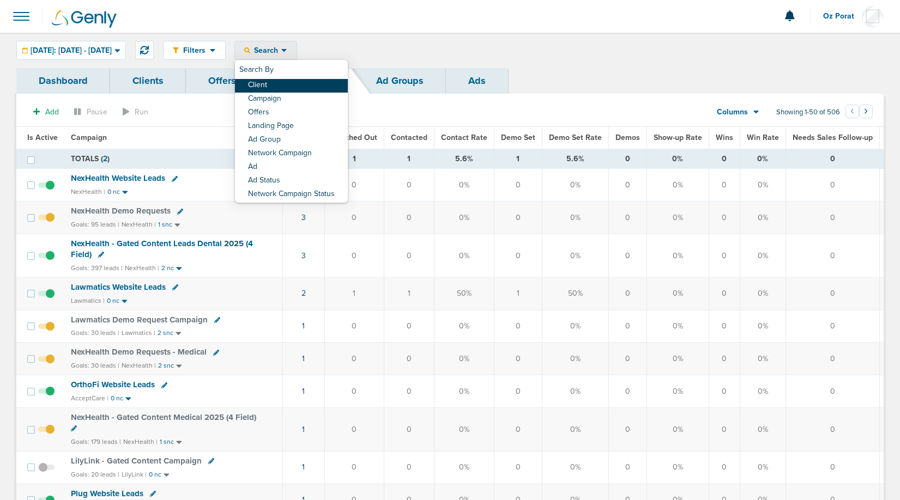
click at [296, 86] on link "Client" at bounding box center [291, 86] width 113 height 14
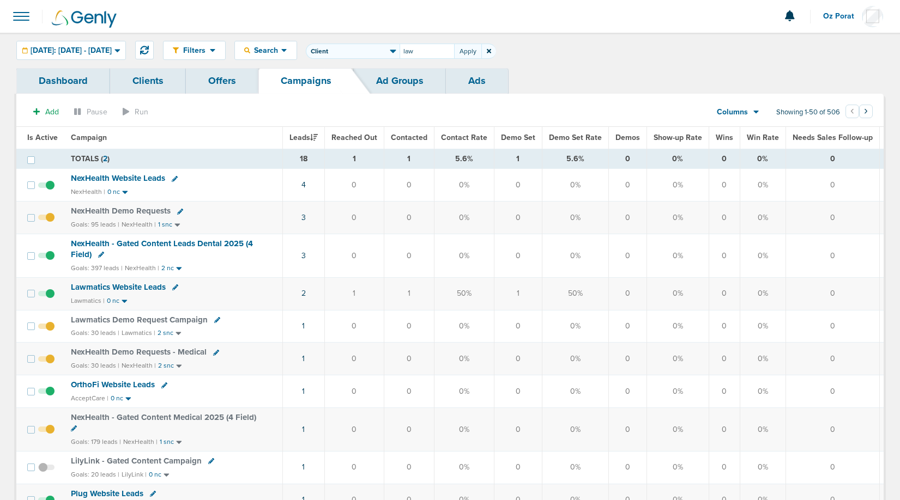
type input "law"
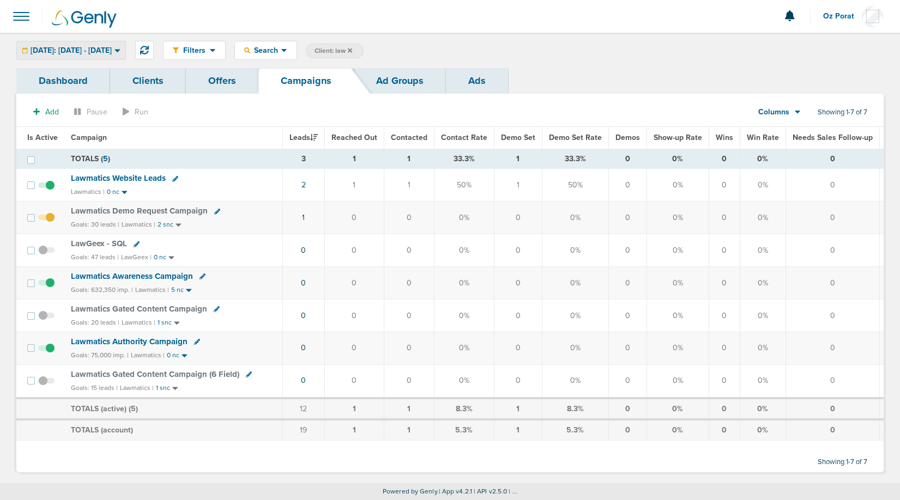
click at [101, 55] on div "[DATE]: [DATE] - [DATE]" at bounding box center [71, 50] width 108 height 18
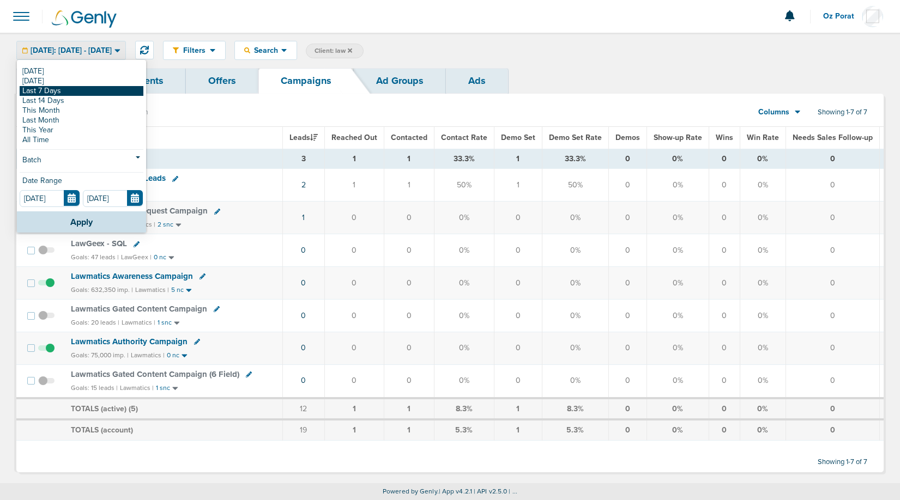
click at [81, 88] on link "Last 7 Days" at bounding box center [82, 91] width 124 height 10
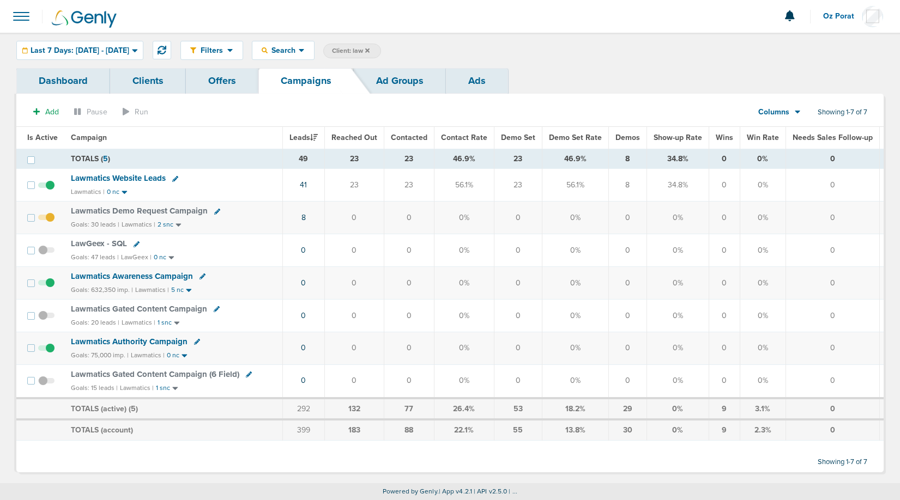
click at [148, 176] on span "Lawmatics Website Leads" at bounding box center [118, 178] width 95 height 10
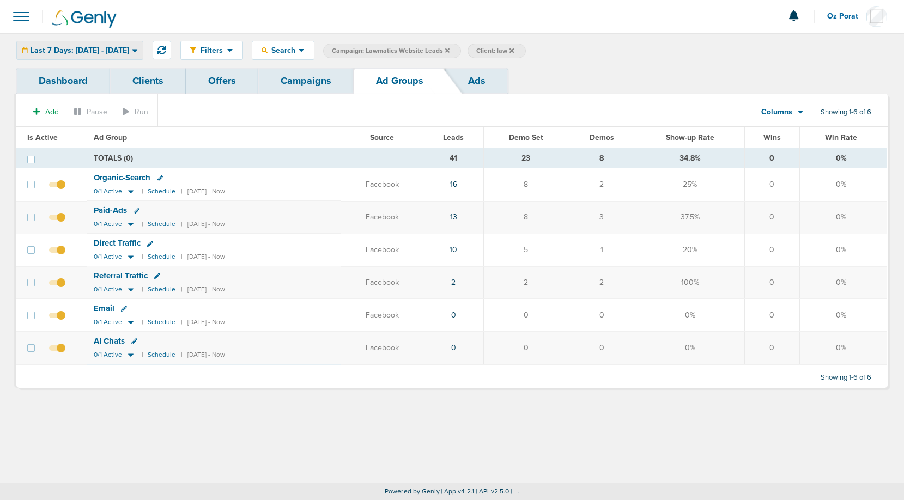
click at [139, 44] on div "Last 7 Days: 09.15.2025 - 09.22.2025" at bounding box center [80, 50] width 126 height 18
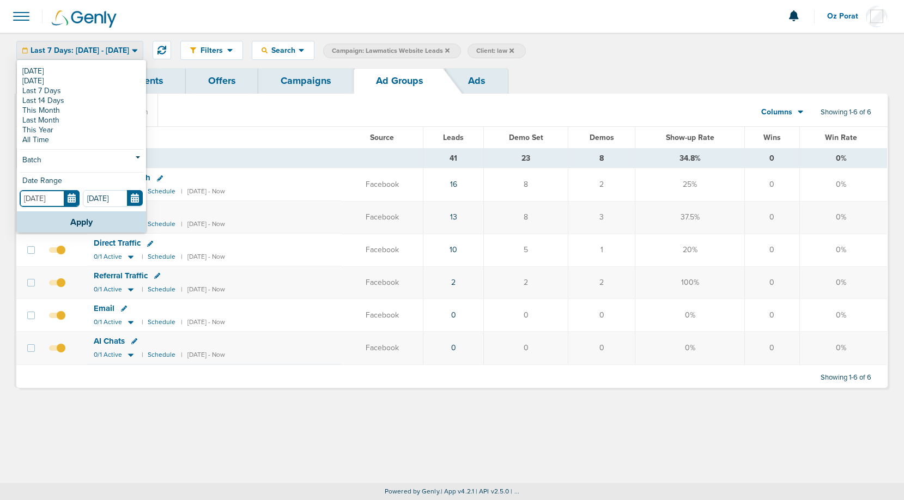
click at [73, 200] on input "09.15.2025" at bounding box center [50, 198] width 60 height 17
click at [457, 251] on link "10" at bounding box center [454, 249] width 8 height 9
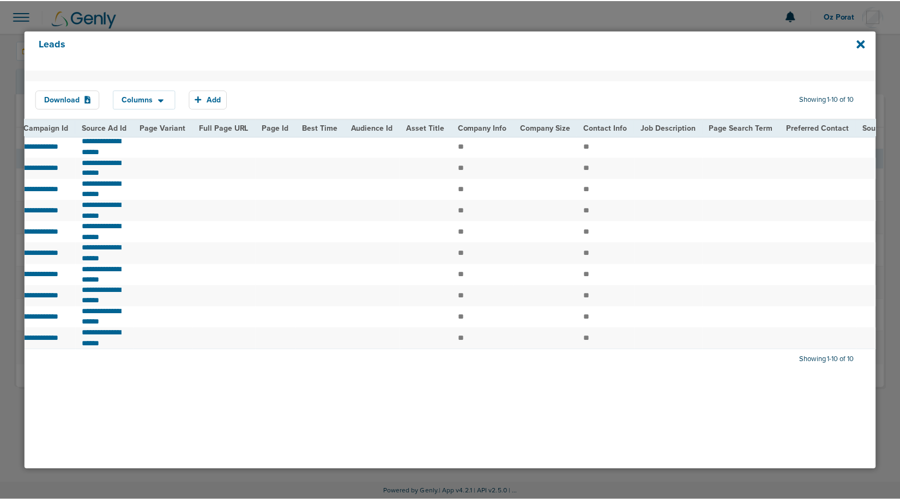
scroll to position [0, 1288]
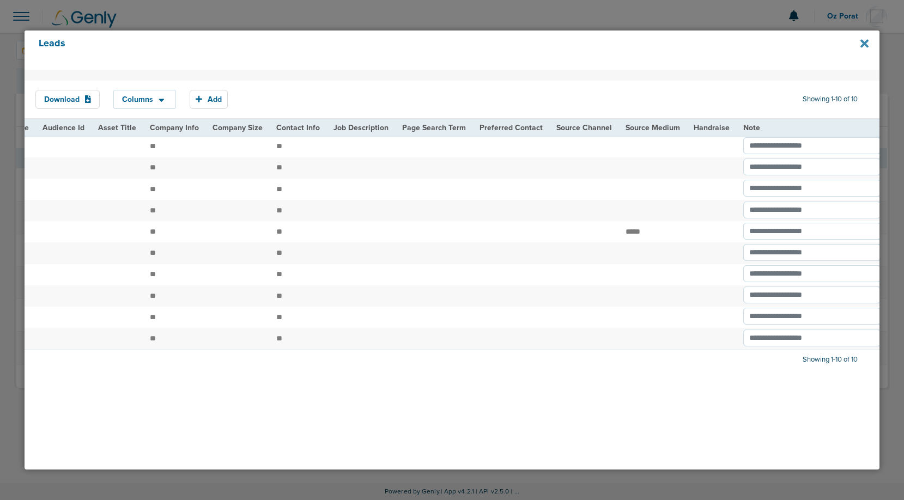
click at [865, 44] on icon at bounding box center [864, 43] width 8 height 8
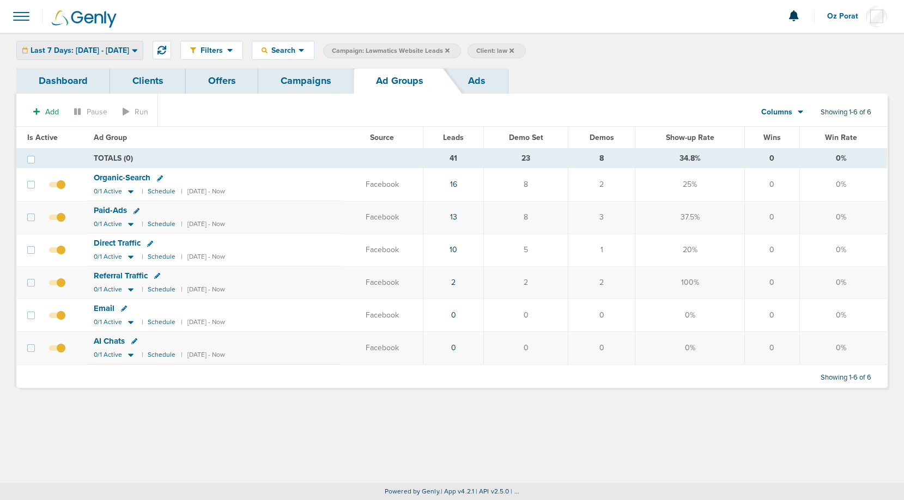
click at [122, 54] on span "Last 7 Days: 09.15.2025 - 09.22.2025" at bounding box center [80, 51] width 99 height 8
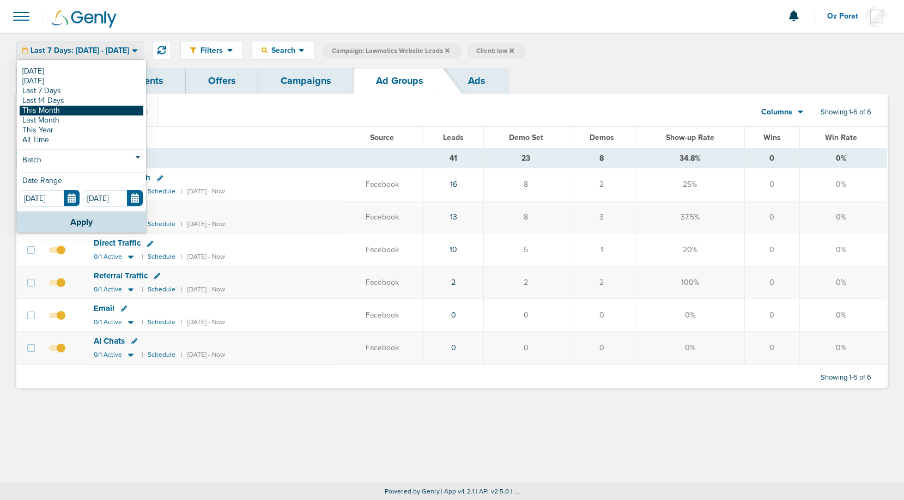
click at [74, 113] on link "This Month" at bounding box center [82, 111] width 124 height 10
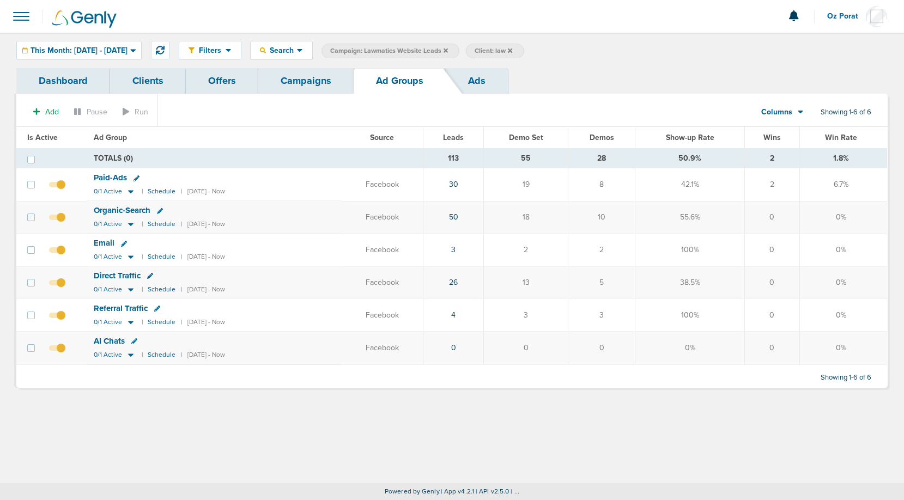
click at [312, 79] on link "Campaigns" at bounding box center [305, 81] width 95 height 26
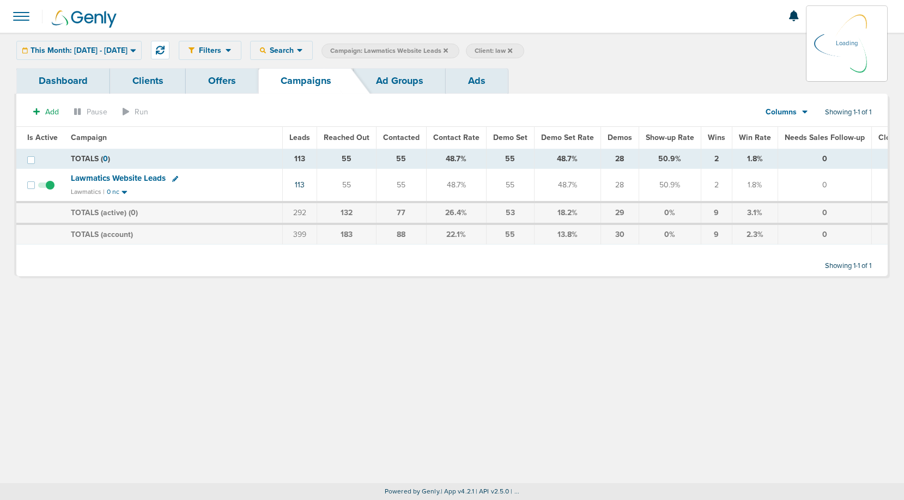
click at [448, 49] on icon at bounding box center [446, 50] width 4 height 4
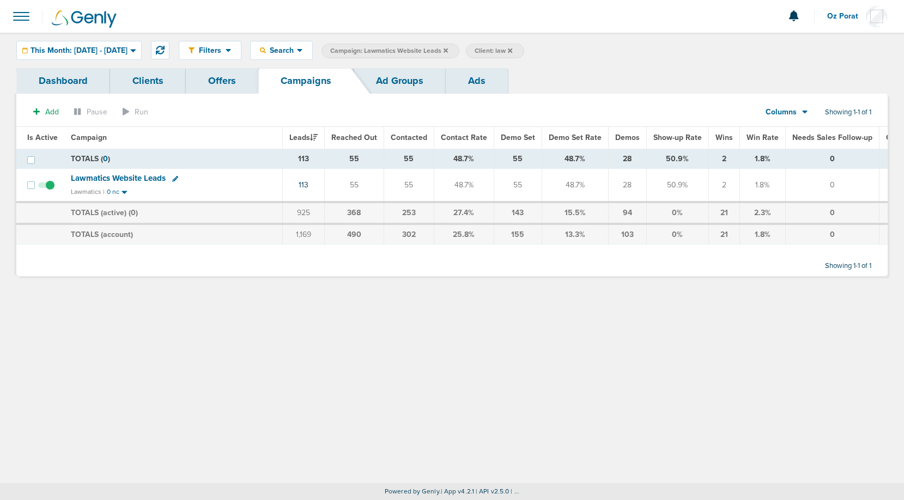
click at [448, 51] on icon at bounding box center [446, 50] width 4 height 4
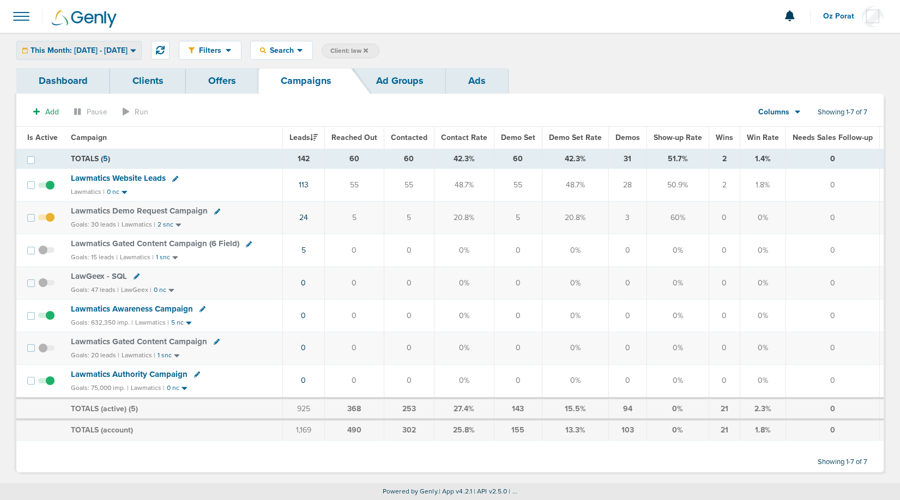
click at [128, 49] on span "This Month: [DATE] - [DATE]" at bounding box center [79, 51] width 97 height 8
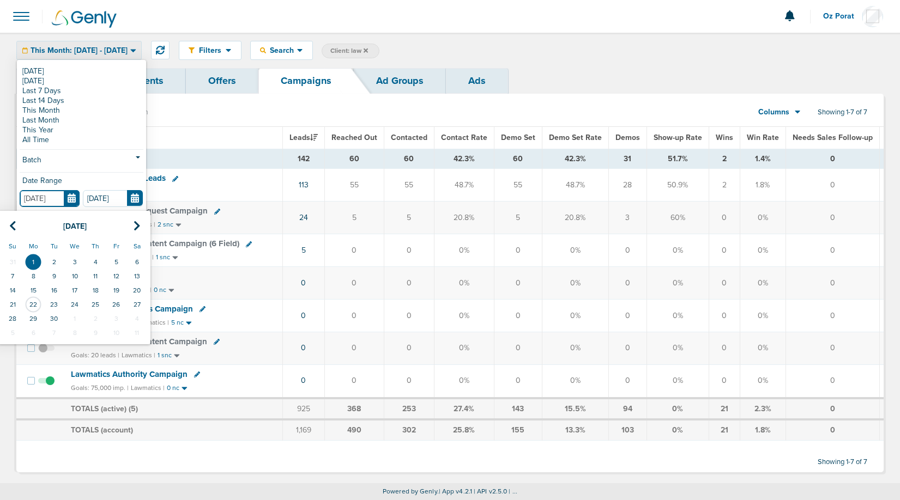
click at [72, 201] on input "[DATE]" at bounding box center [50, 198] width 60 height 17
click at [10, 224] on icon at bounding box center [12, 226] width 7 height 11
click at [117, 258] on td "1" at bounding box center [116, 262] width 21 height 14
type input "08.01.2025"
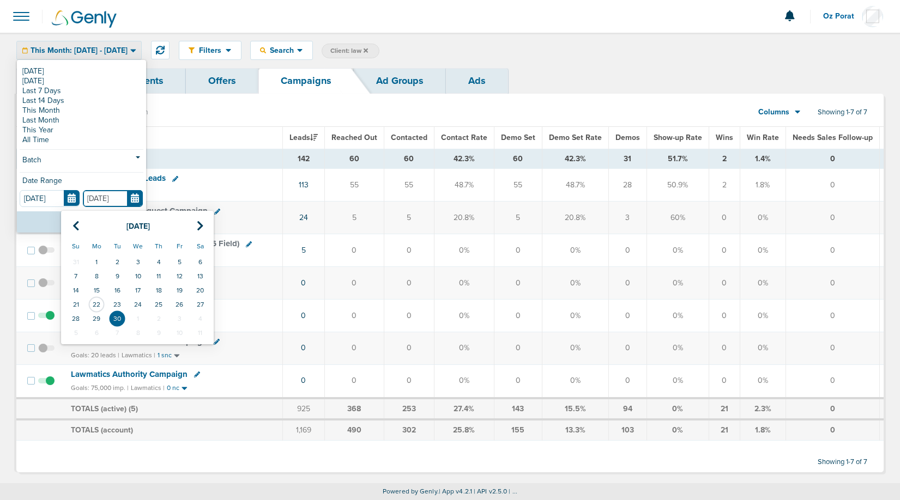
click at [136, 198] on input "[DATE]" at bounding box center [113, 198] width 60 height 17
click at [75, 221] on icon at bounding box center [75, 226] width 7 height 11
click at [77, 333] on td "31" at bounding box center [75, 333] width 21 height 14
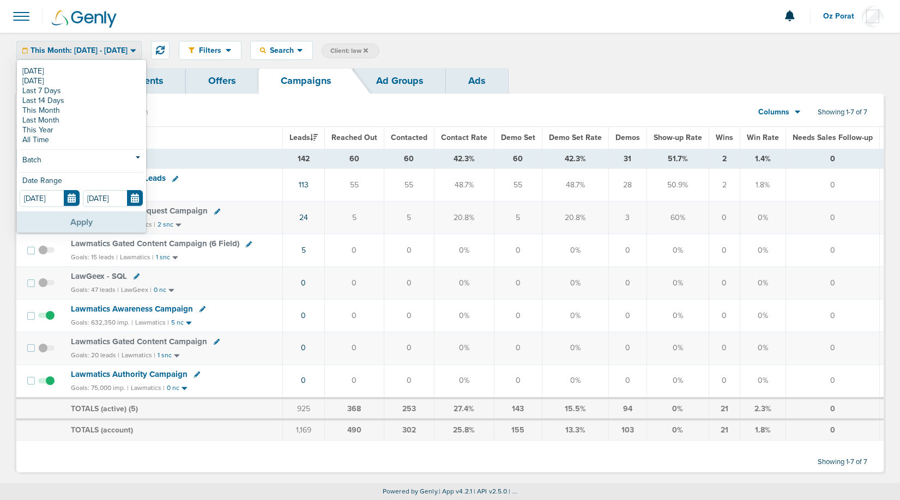
click at [75, 226] on button "Apply" at bounding box center [81, 221] width 129 height 21
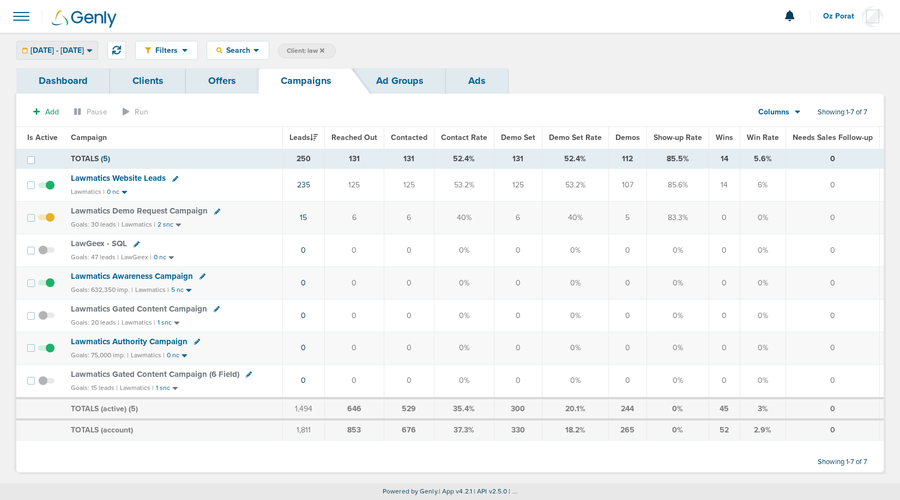
click at [84, 47] on span "08.01.2025 - 08.31.2025" at bounding box center [57, 51] width 53 height 8
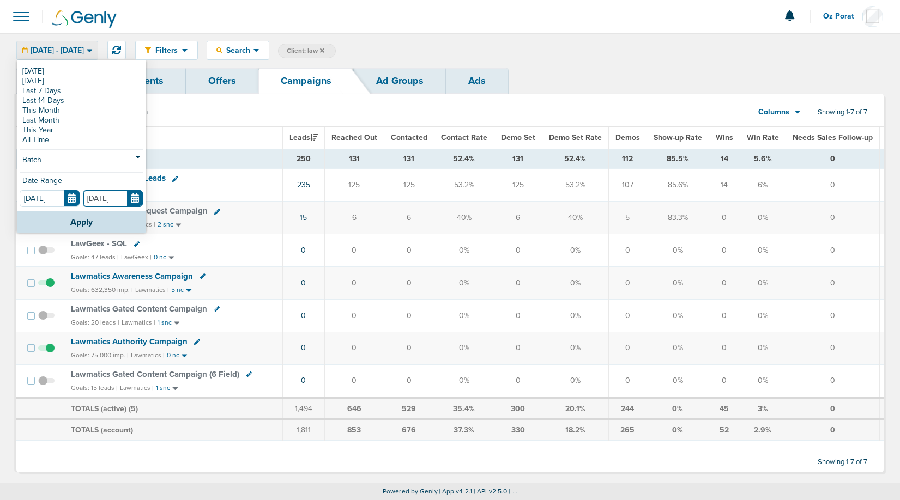
click at [133, 196] on input "08.31.2025" at bounding box center [113, 198] width 60 height 17
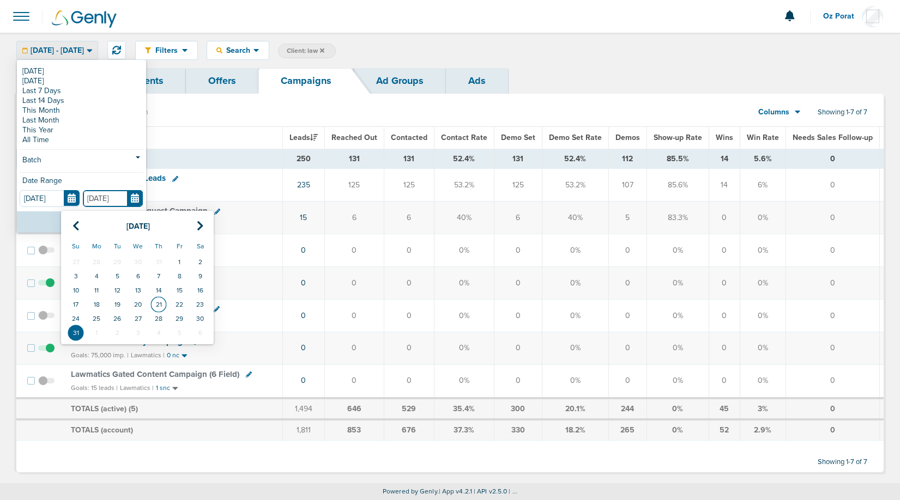
click at [160, 302] on td "21" at bounding box center [158, 305] width 21 height 14
type input "08.21.2025"
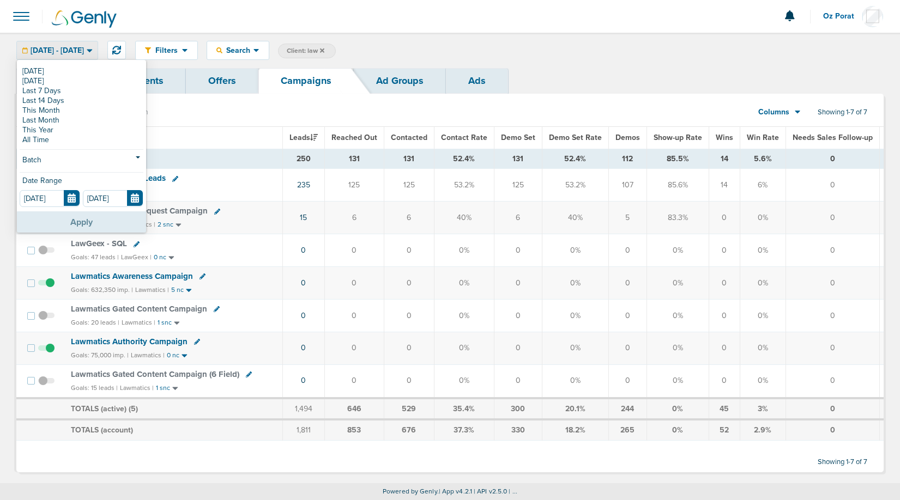
click at [95, 221] on button "Apply" at bounding box center [81, 221] width 129 height 21
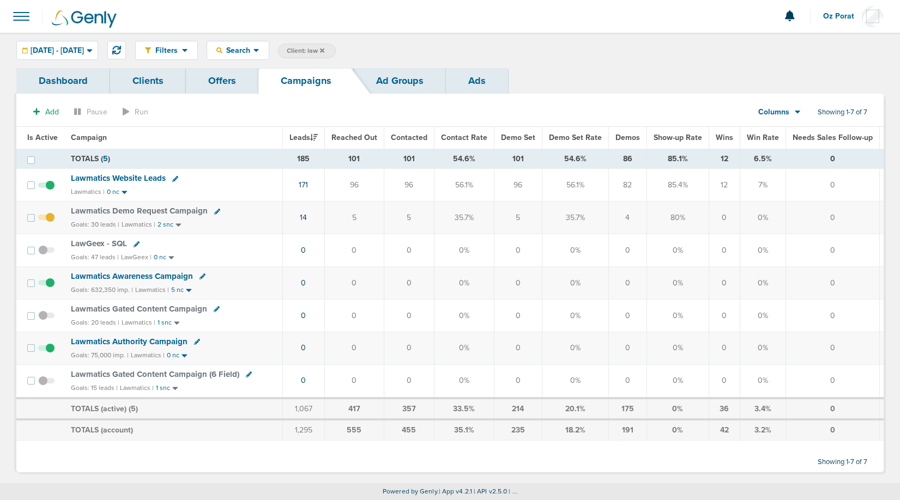
click at [116, 177] on span "Lawmatics Website Leads" at bounding box center [118, 178] width 95 height 10
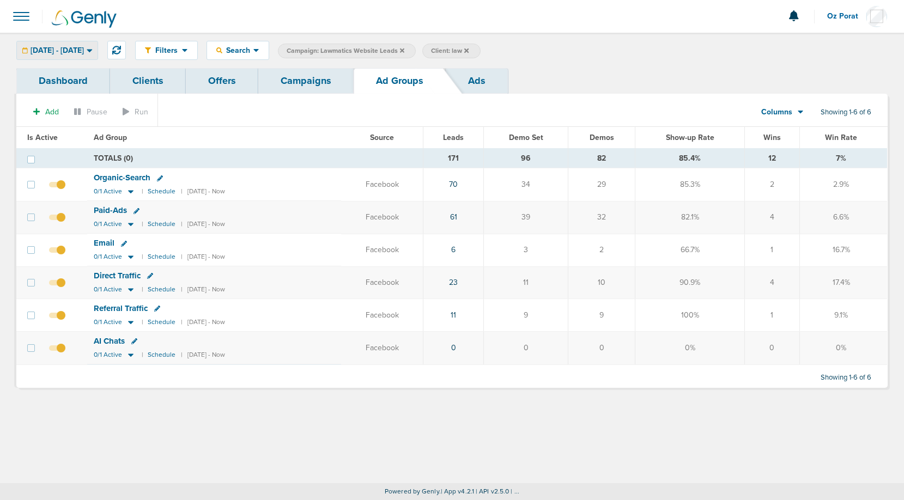
click at [84, 47] on span "08.01.2025 - 08.21.2025" at bounding box center [57, 51] width 53 height 8
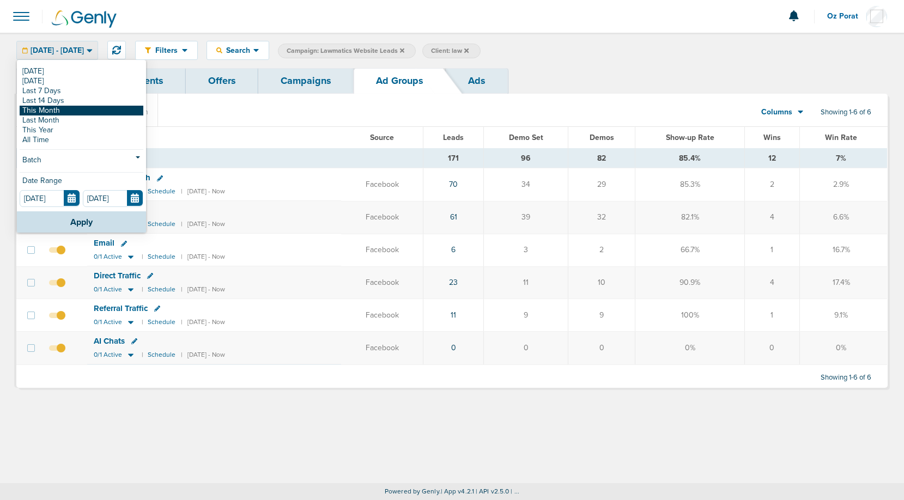
click at [72, 112] on link "This Month" at bounding box center [82, 111] width 124 height 10
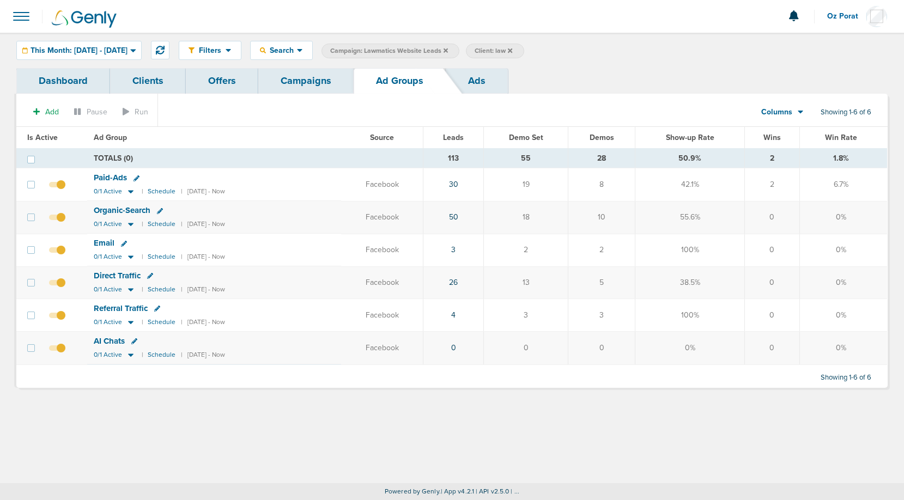
click at [307, 82] on link "Campaigns" at bounding box center [305, 81] width 95 height 26
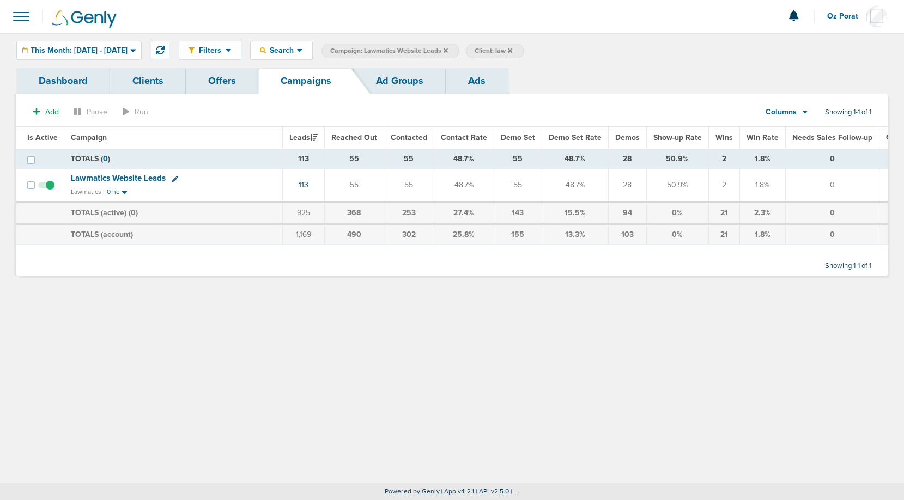
click at [74, 82] on link "Dashboard" at bounding box center [63, 81] width 94 height 26
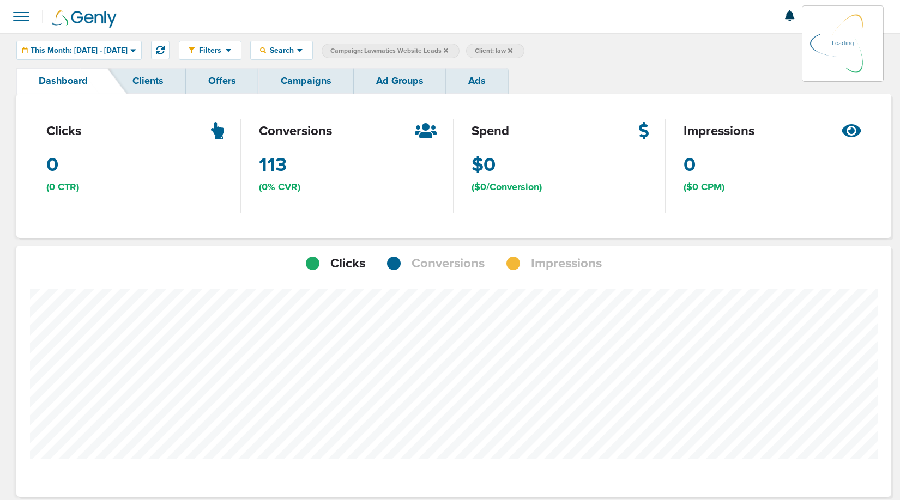
scroll to position [848, 867]
click at [440, 266] on span "Conversions" at bounding box center [447, 263] width 73 height 19
click at [345, 71] on link "Campaigns" at bounding box center [305, 81] width 95 height 26
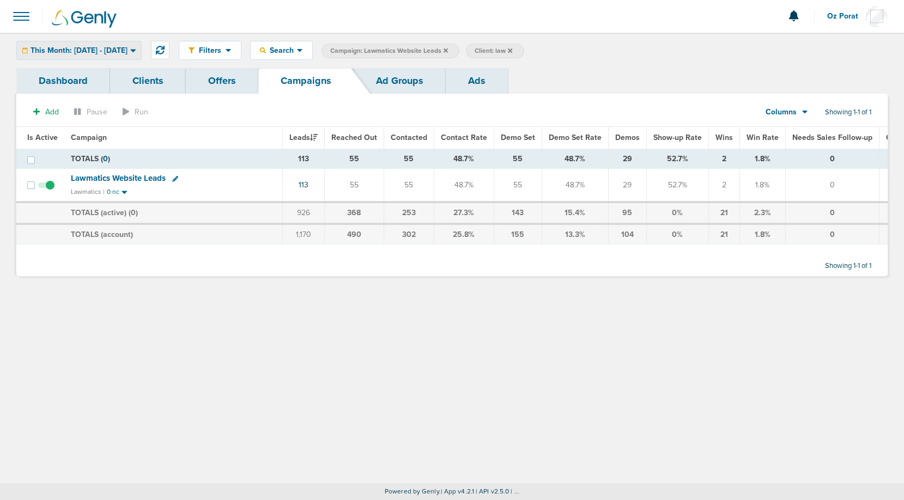
click at [102, 47] on span "This Month: [DATE] - [DATE]" at bounding box center [79, 51] width 97 height 8
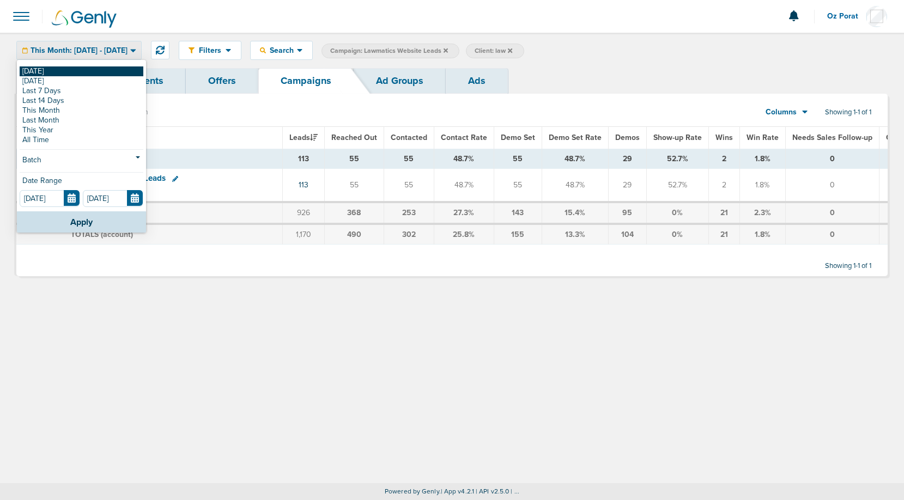
click at [58, 72] on link "[DATE]" at bounding box center [82, 71] width 124 height 10
type input "[DATE]"
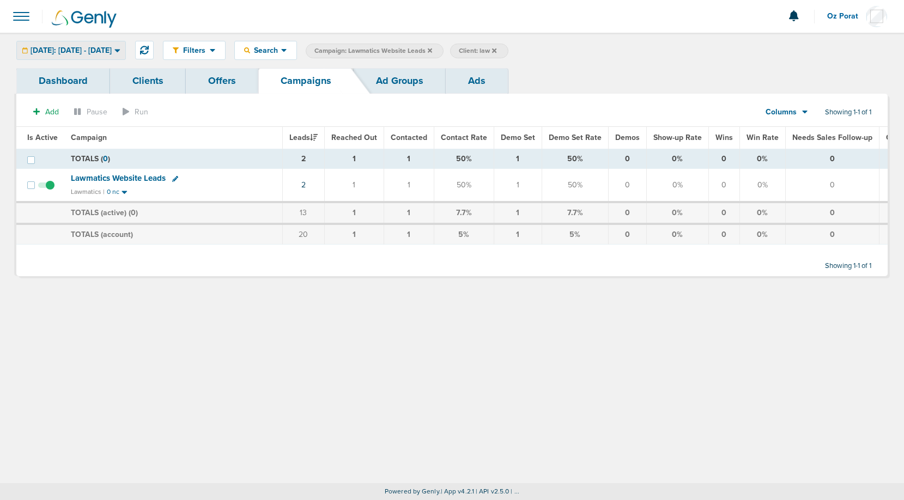
click at [112, 48] on span "[DATE]: [DATE] - [DATE]" at bounding box center [71, 51] width 81 height 8
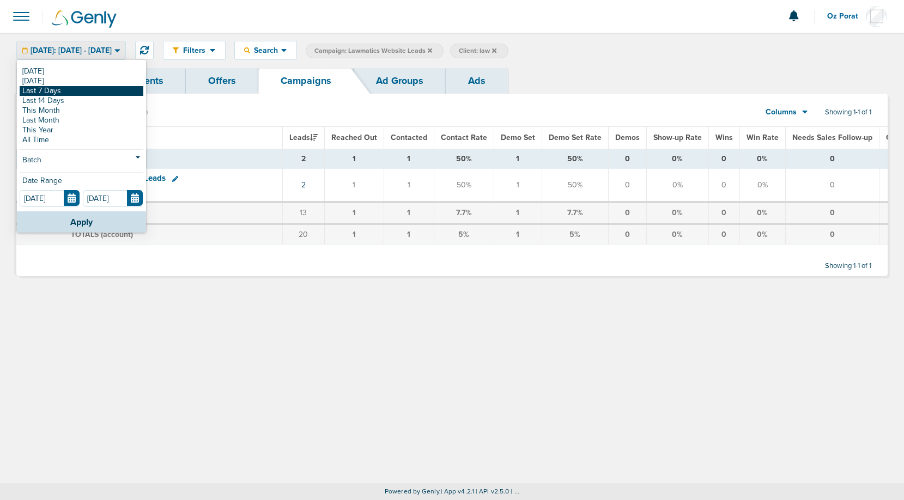
click at [90, 94] on link "Last 7 Days" at bounding box center [82, 91] width 124 height 10
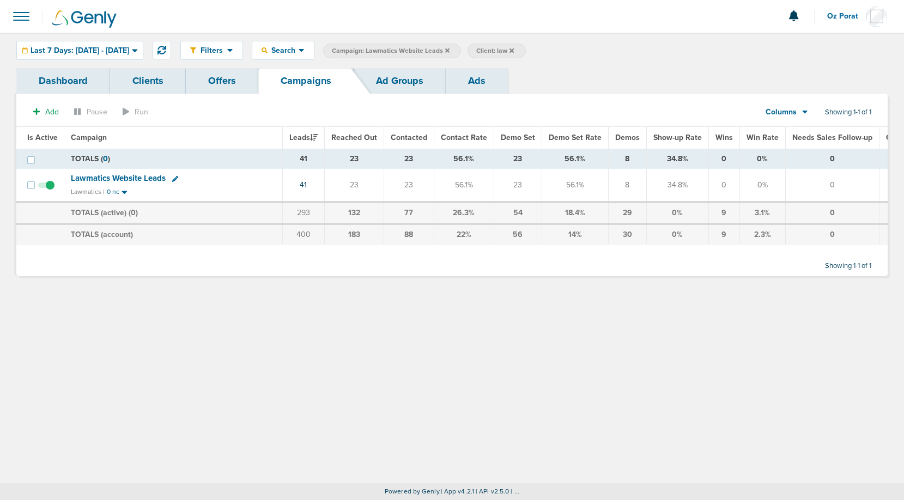
click at [450, 48] on icon at bounding box center [447, 50] width 4 height 7
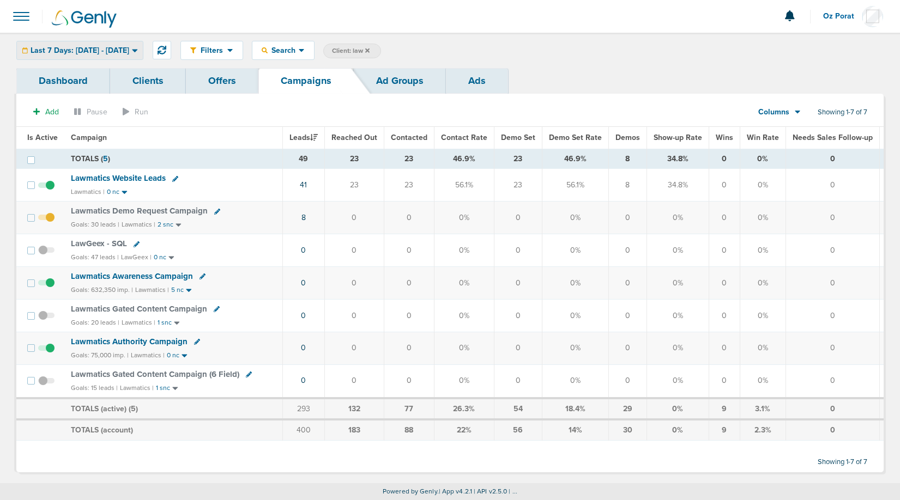
click at [117, 54] on span "Last 7 Days: 09.15.2025 - 09.22.2025" at bounding box center [80, 51] width 99 height 8
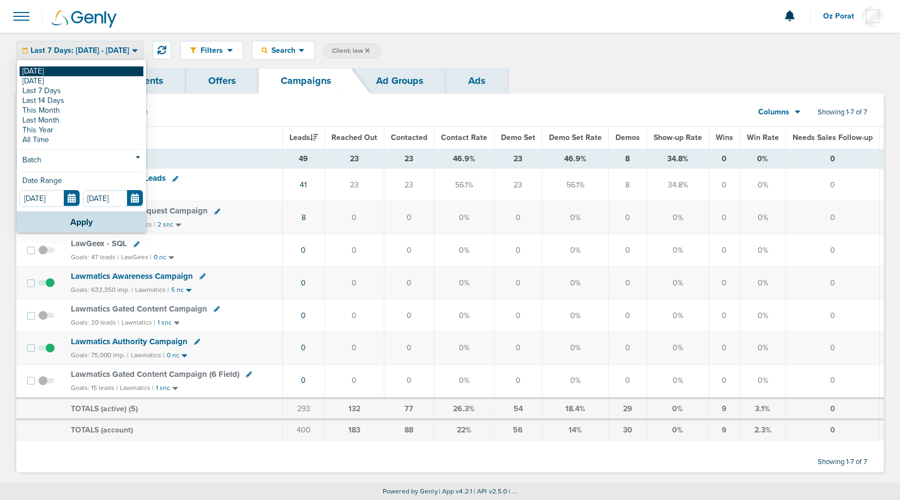
click at [82, 75] on link "[DATE]" at bounding box center [82, 71] width 124 height 10
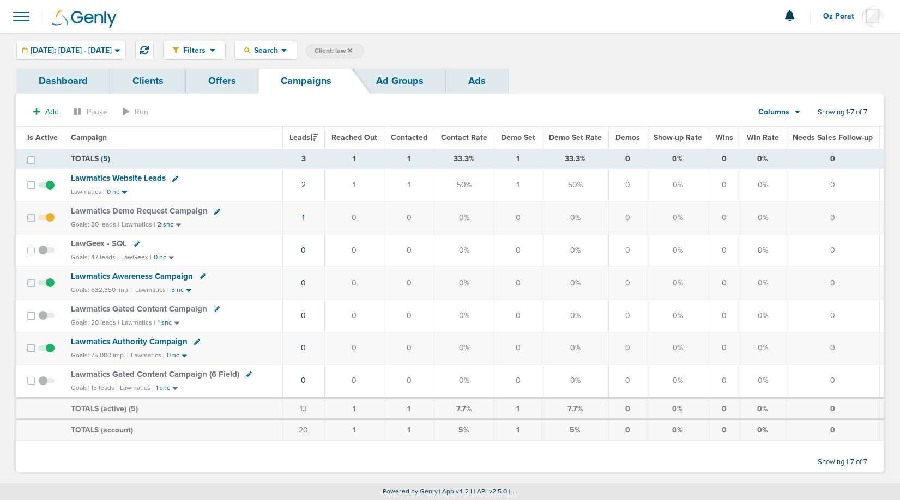
click at [352, 48] on icon at bounding box center [350, 50] width 4 height 7
